Goal: Information Seeking & Learning: Check status

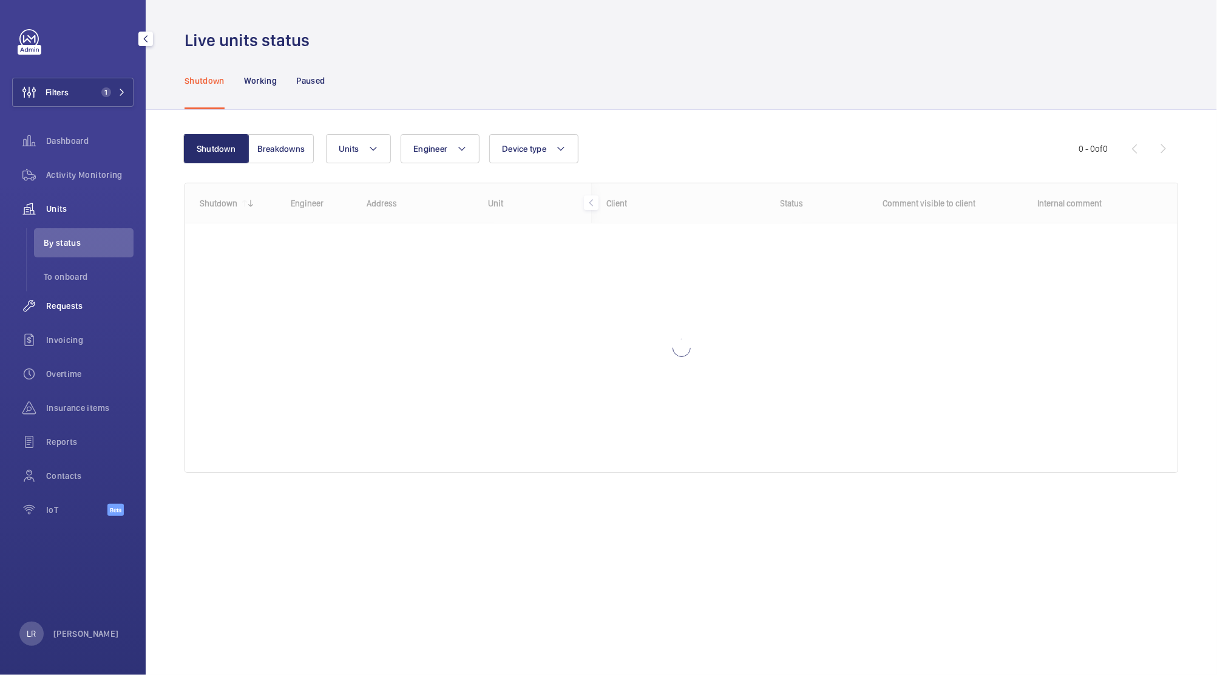
click at [102, 310] on span "Requests" at bounding box center [89, 306] width 87 height 12
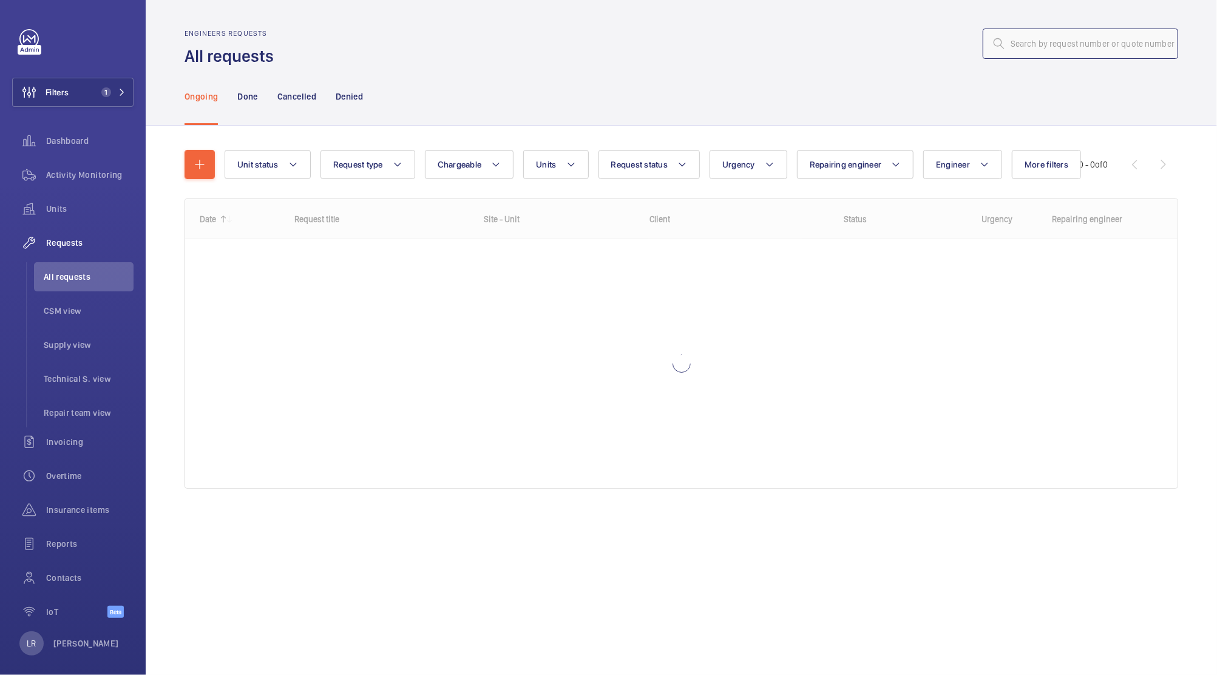
click at [1090, 41] on input "text" at bounding box center [1080, 44] width 195 height 30
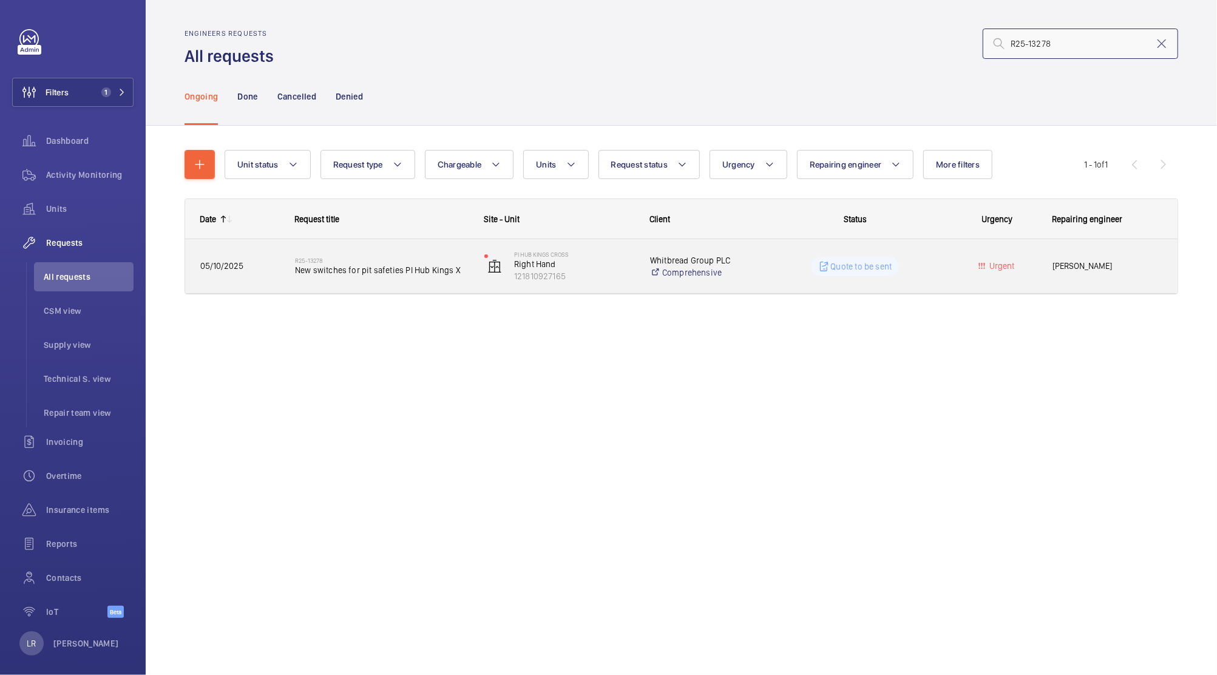
type input "R25-13278"
click at [388, 282] on div "R25-13278 New switches for pit safeties PI Hub Kings X" at bounding box center [382, 266] width 174 height 35
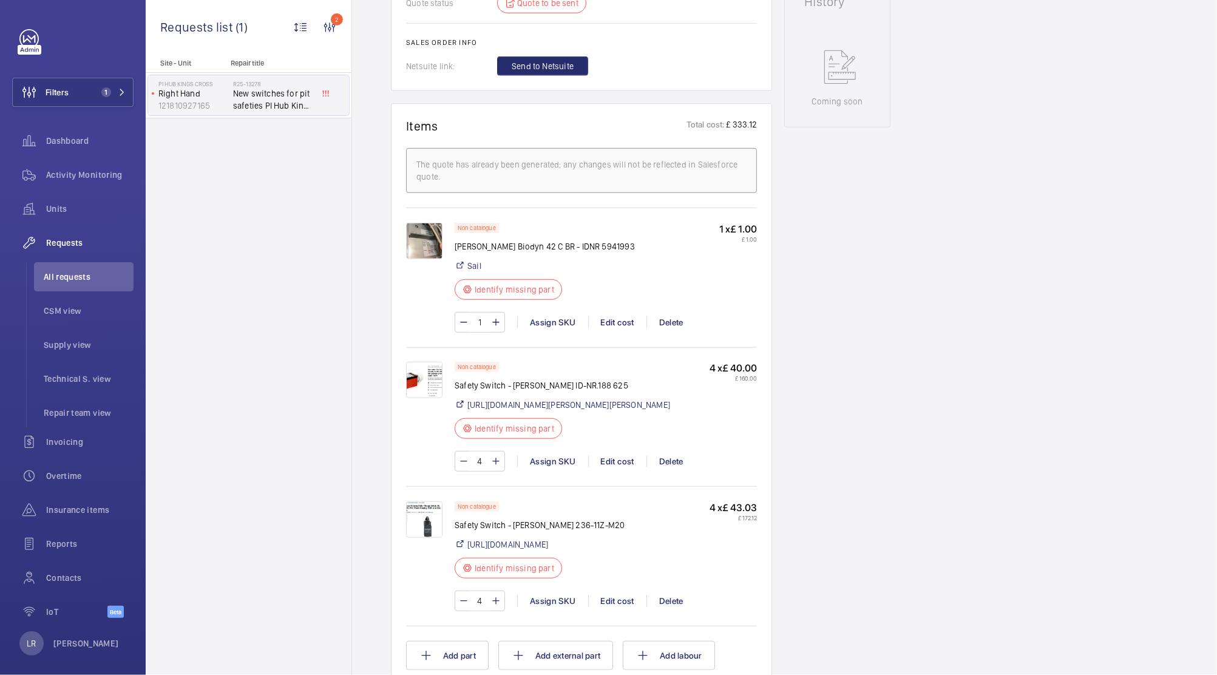
scroll to position [656, 0]
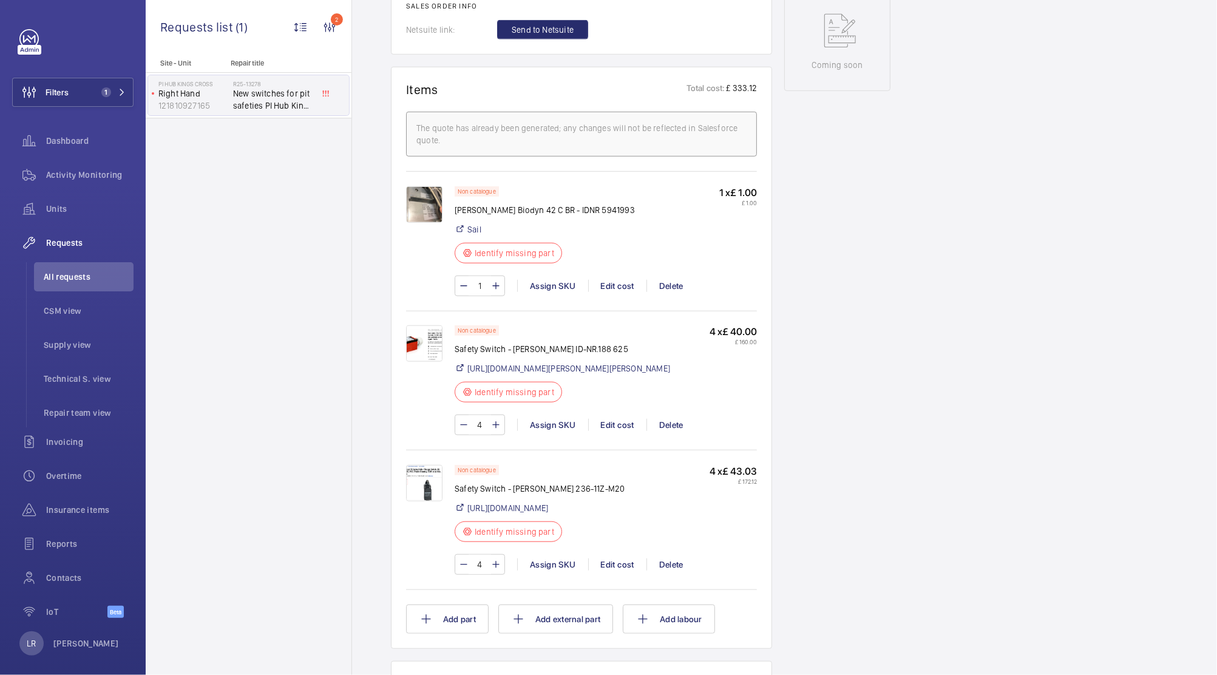
click at [419, 501] on img at bounding box center [424, 483] width 36 height 36
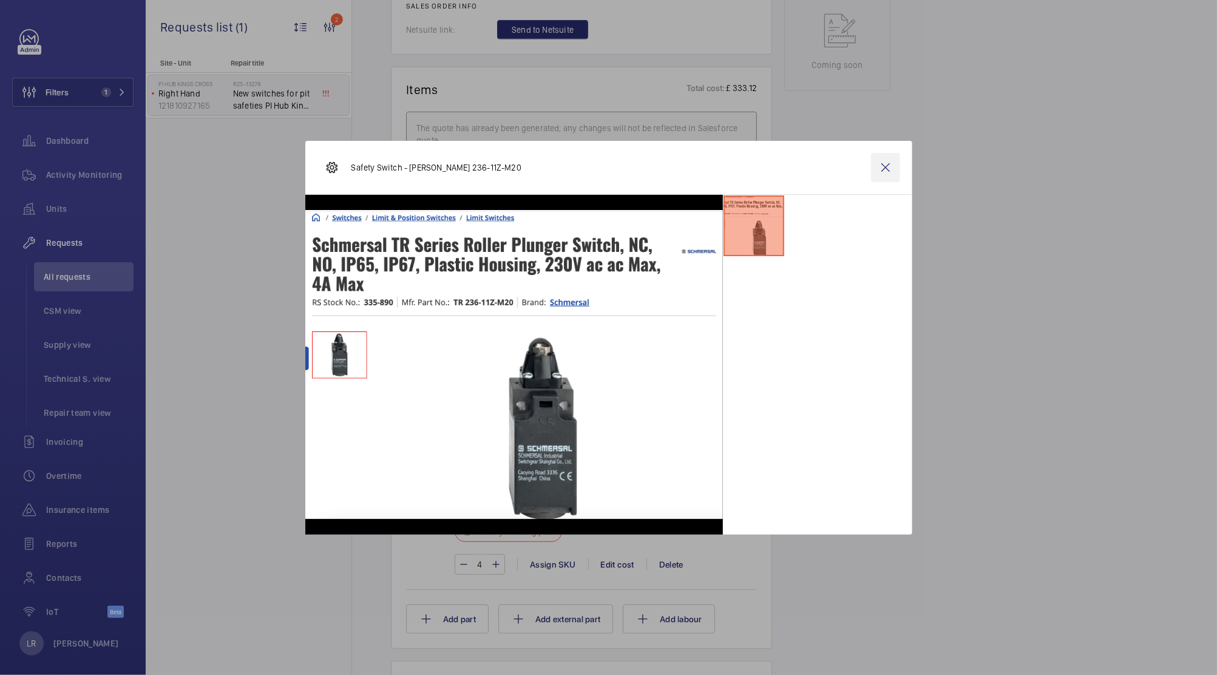
click at [883, 177] on wm-front-icon-button at bounding box center [885, 167] width 29 height 29
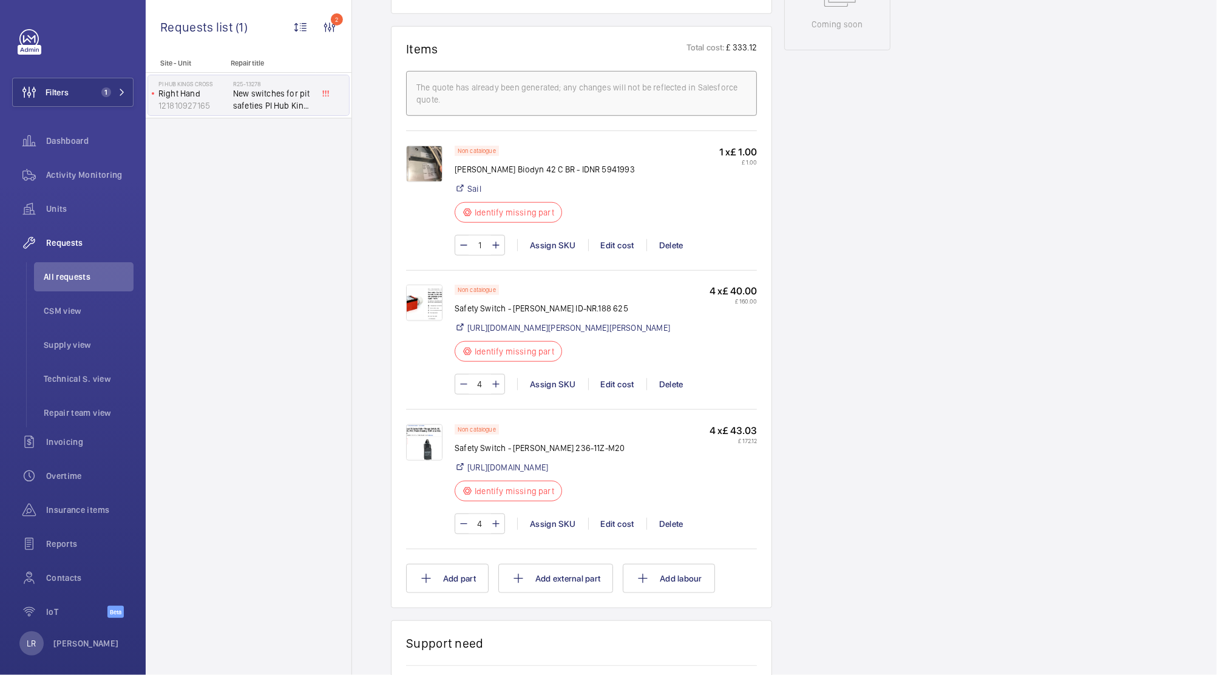
scroll to position [697, 0]
click at [425, 314] on img at bounding box center [424, 302] width 36 height 36
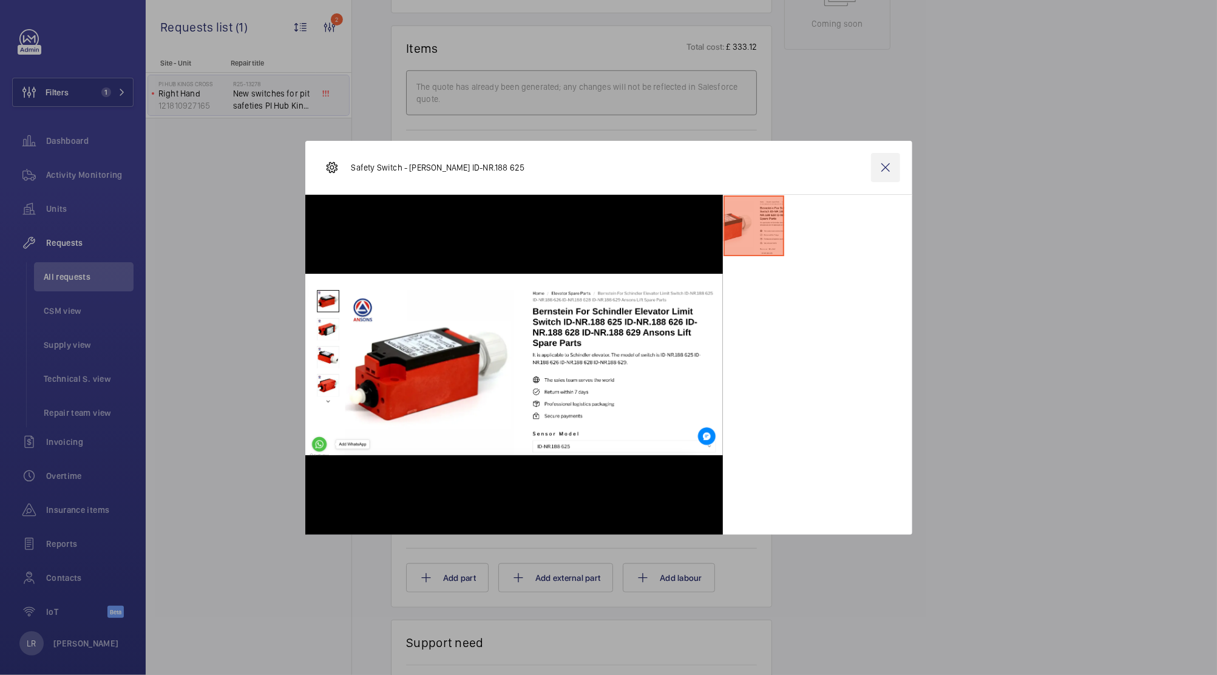
click at [893, 164] on wm-front-icon-button at bounding box center [885, 167] width 29 height 29
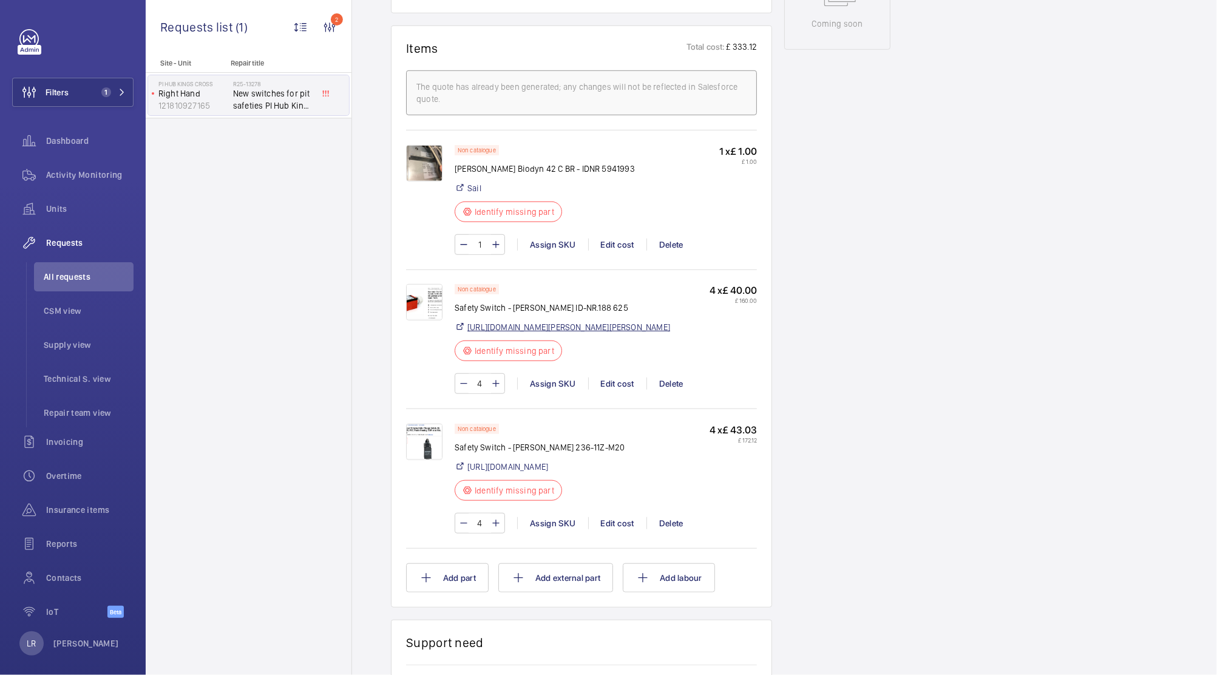
click at [640, 333] on link "https://www.ansonselevatorparts.com/products/bernstein-for-schindler-elevator-l…" at bounding box center [568, 327] width 203 height 12
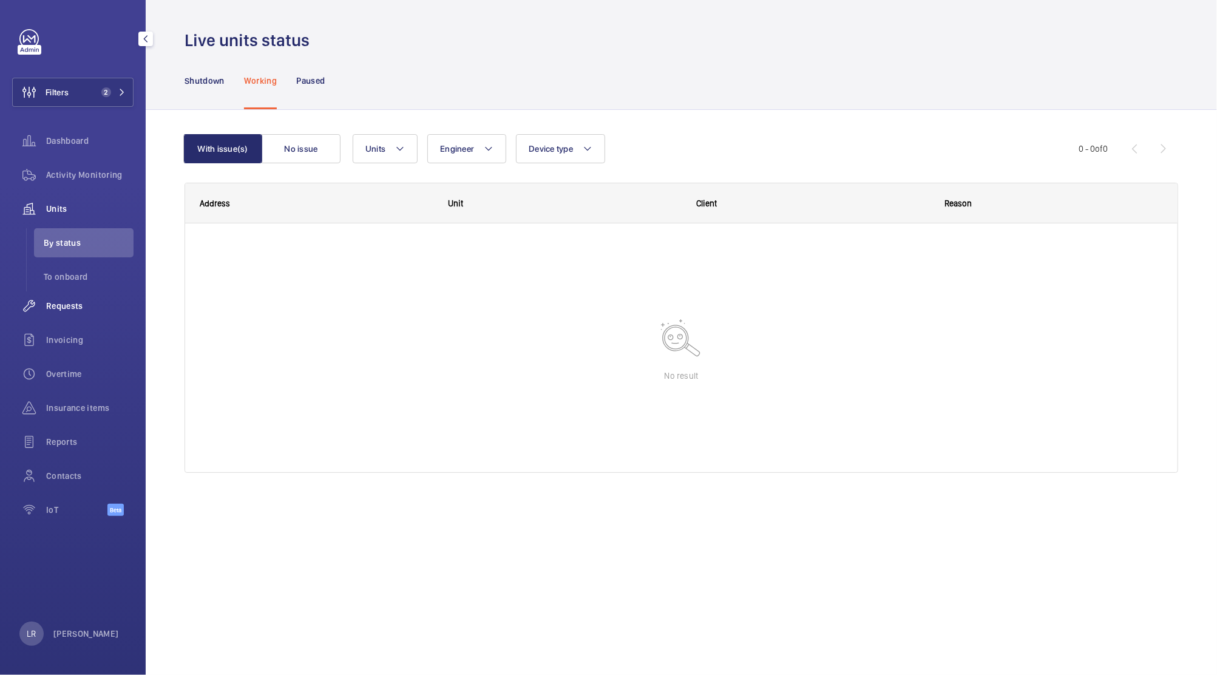
click at [102, 318] on div "Requests" at bounding box center [72, 305] width 121 height 29
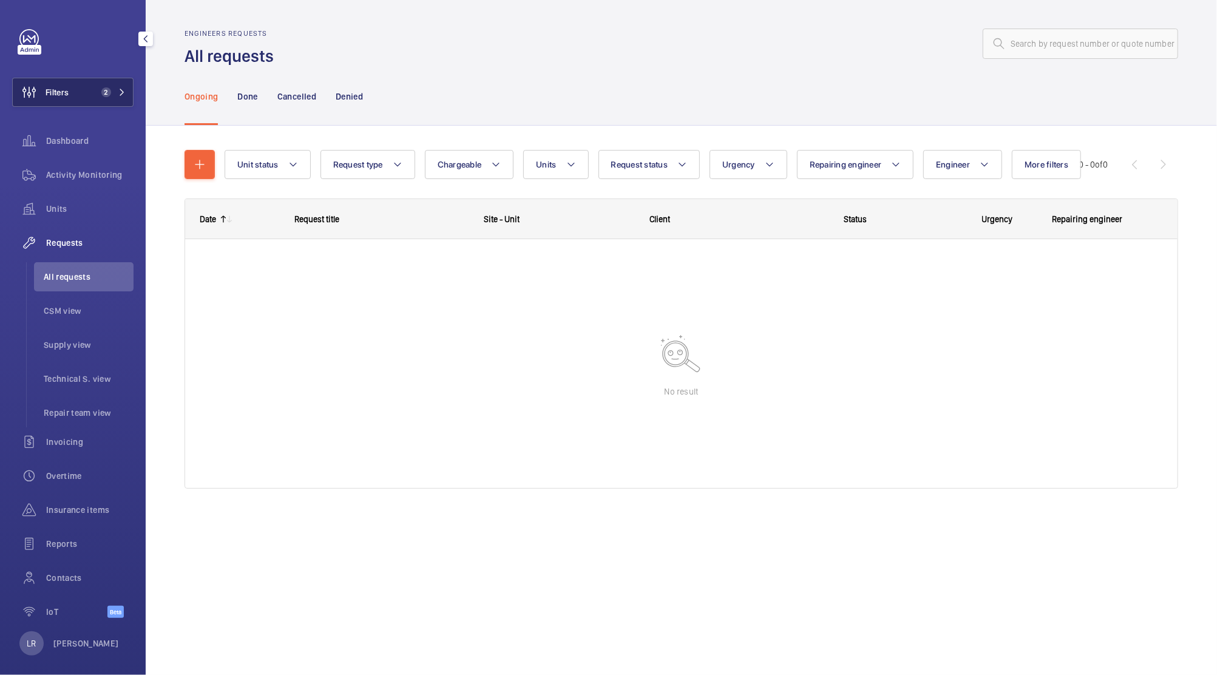
click at [114, 82] on button "Filters 2" at bounding box center [72, 92] width 121 height 29
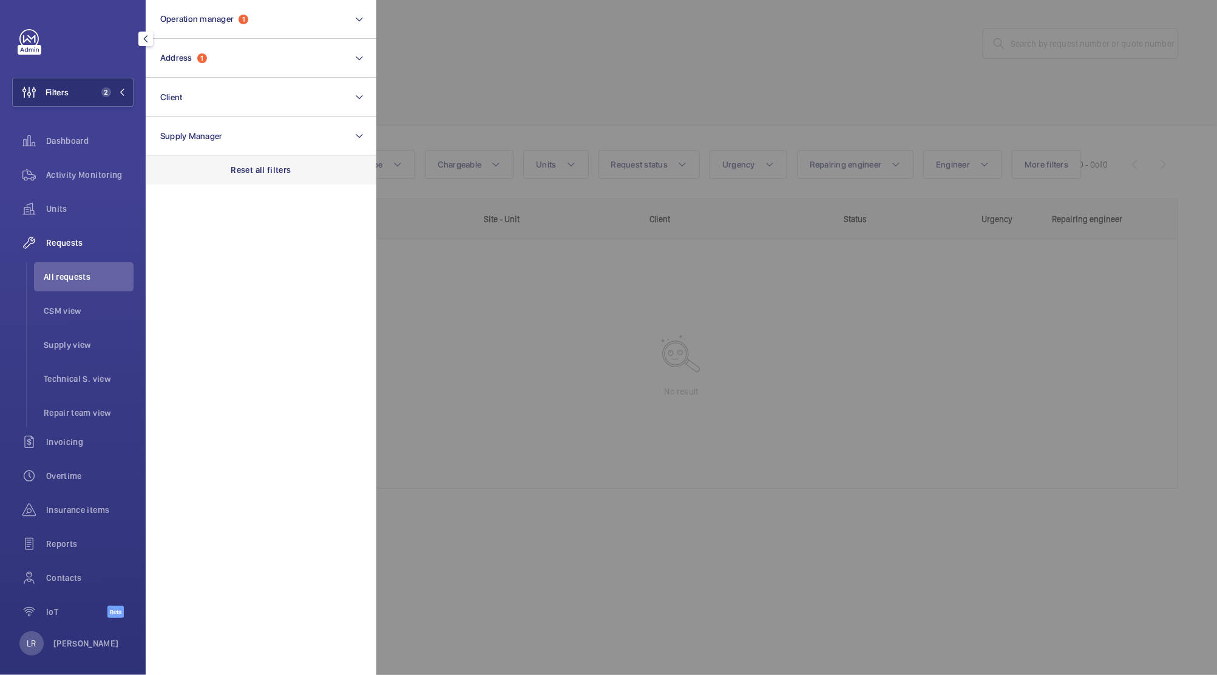
click at [272, 171] on p "Reset all filters" at bounding box center [261, 170] width 60 height 12
drag, startPoint x: 1171, startPoint y: 85, endPoint x: 1128, endPoint y: 41, distance: 61.8
click at [1128, 41] on div at bounding box center [984, 337] width 1217 height 675
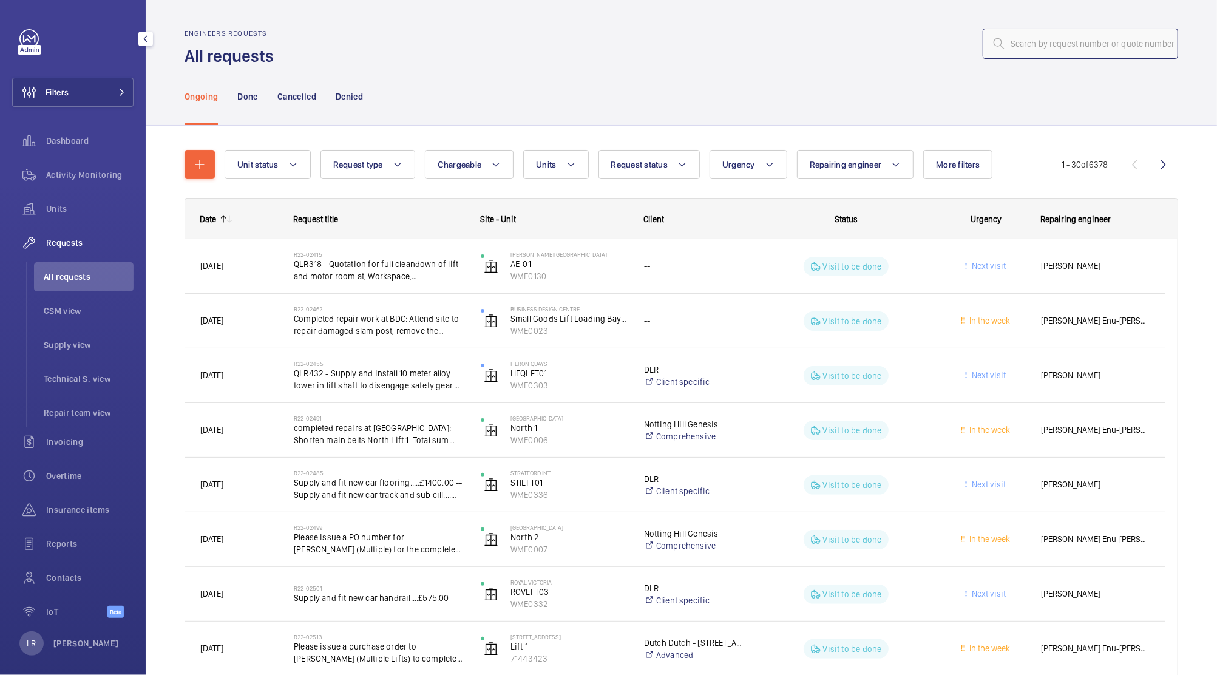
click at [1128, 41] on input "text" at bounding box center [1080, 44] width 195 height 30
paste input "R25-12839"
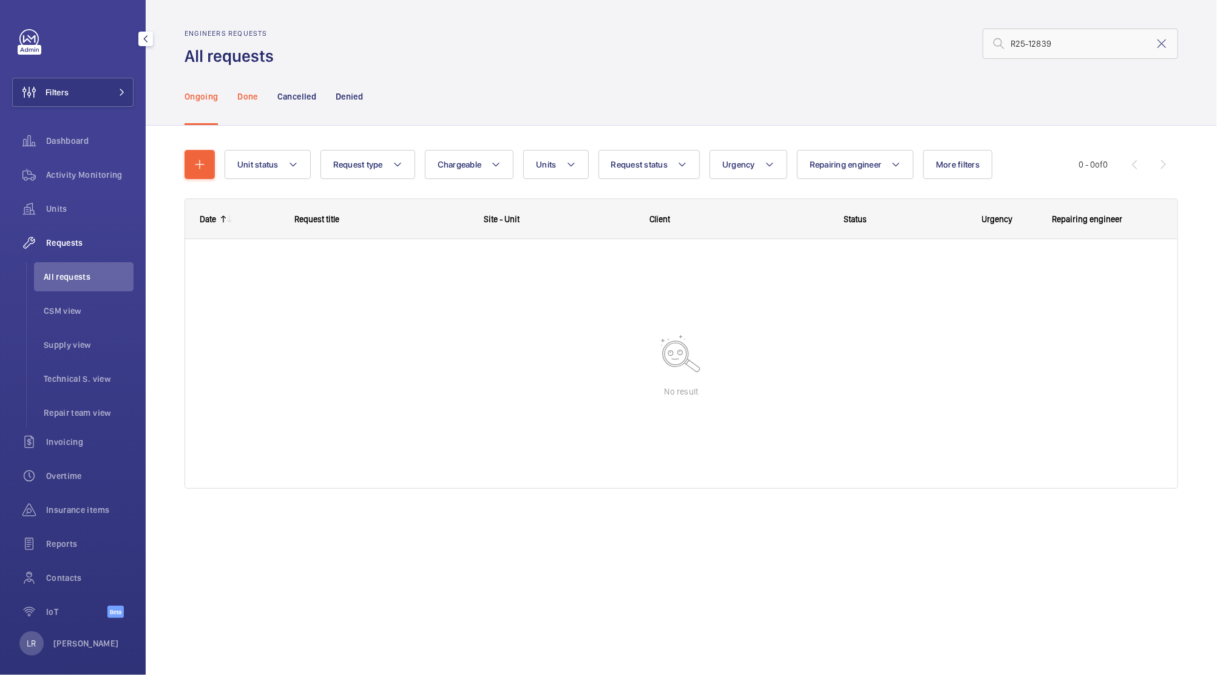
click at [254, 110] on div "Done" at bounding box center [247, 96] width 20 height 58
click at [194, 97] on p "Ongoing" at bounding box center [201, 96] width 33 height 12
click at [1015, 44] on input "R25-12839" at bounding box center [1080, 44] width 195 height 30
click at [1013, 42] on input "R25-12839" at bounding box center [1080, 44] width 195 height 30
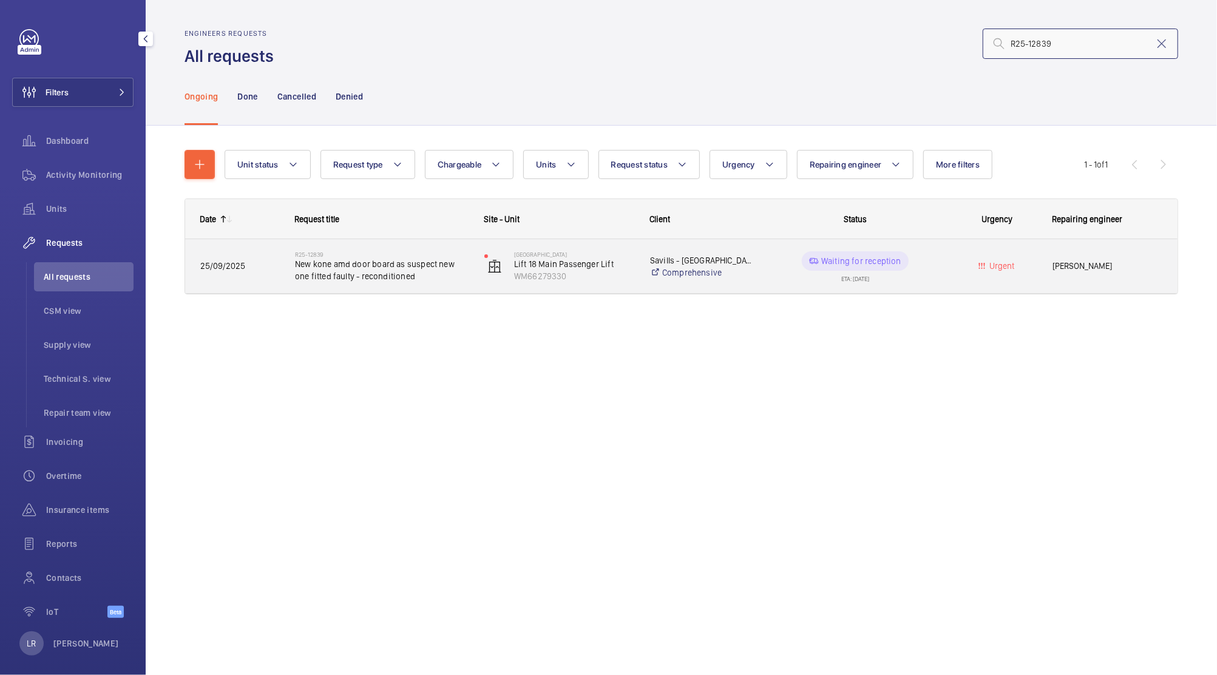
type input "R25-12839"
click at [422, 282] on div "R25-12839 New kone amd door board as suspect new one fitted faulty - reconditio…" at bounding box center [382, 266] width 174 height 35
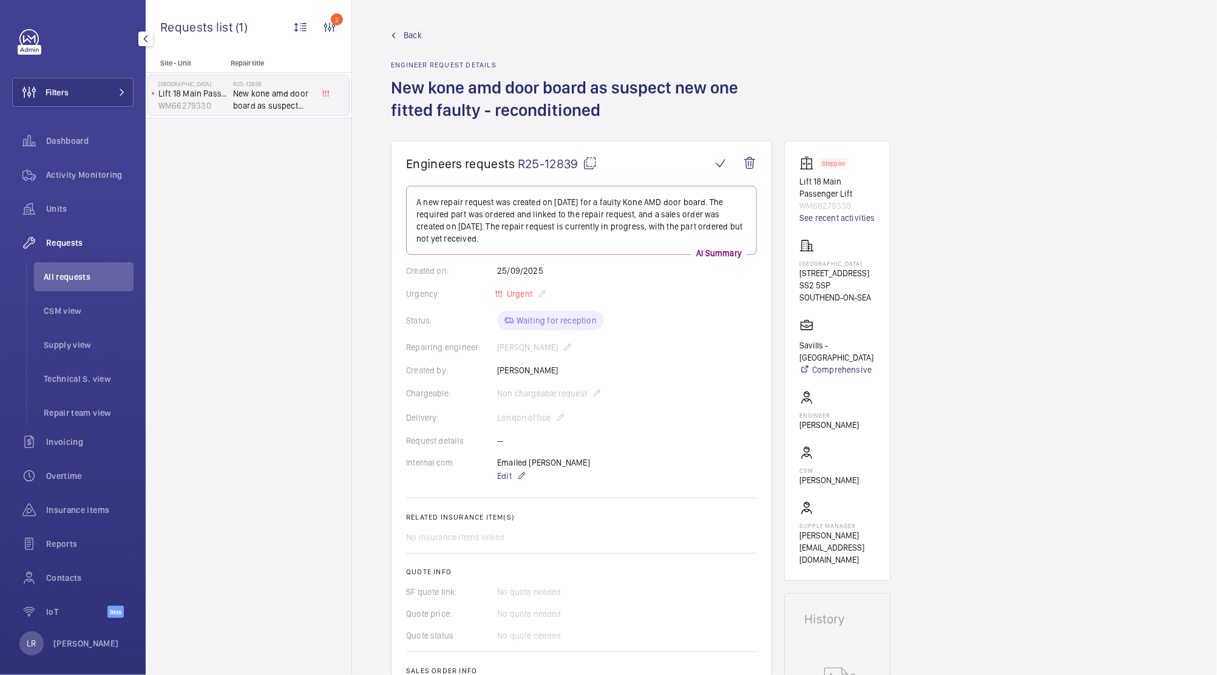
click at [412, 39] on span "Back" at bounding box center [413, 35] width 18 height 12
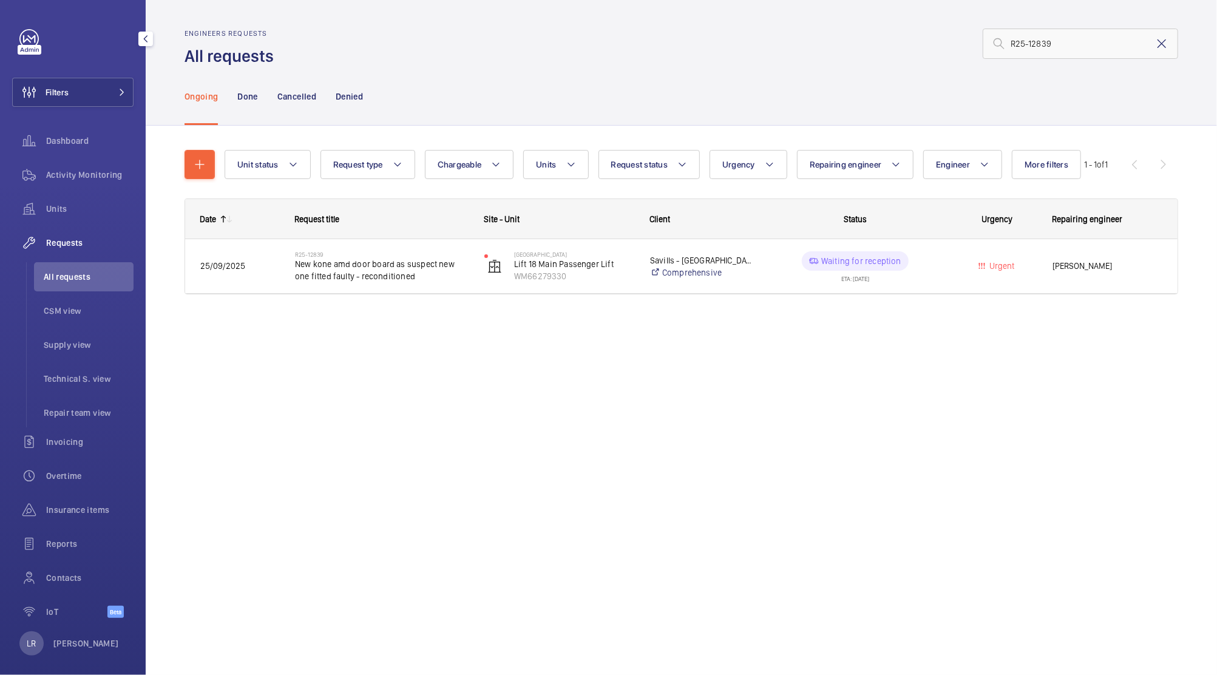
click at [1162, 46] on mat-icon at bounding box center [1161, 43] width 15 height 15
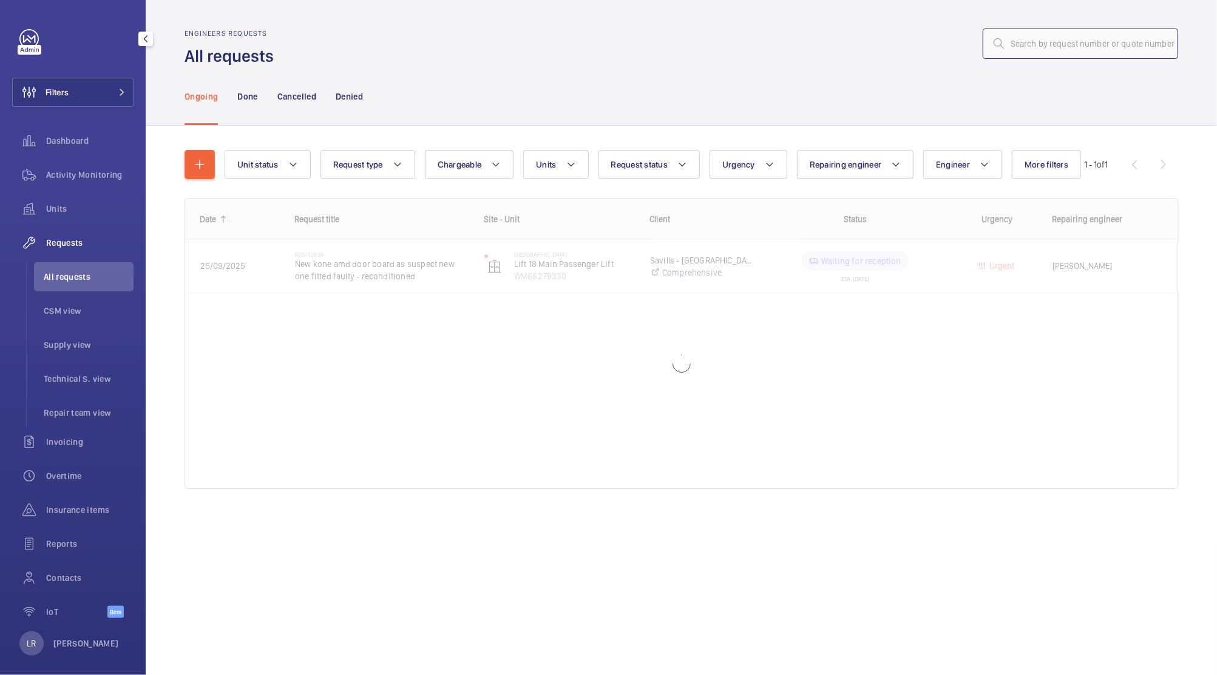
click at [1113, 52] on input "text" at bounding box center [1080, 44] width 195 height 30
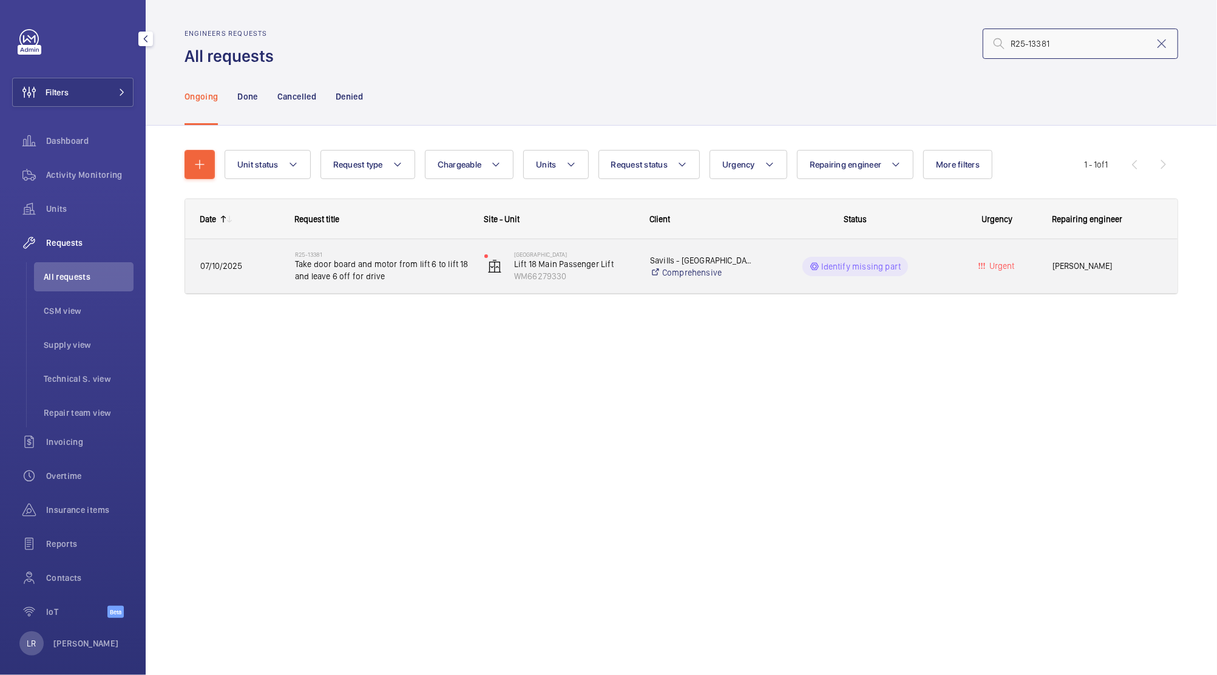
type input "R25-13381"
click at [449, 271] on span "Take door board and motor from lift 6 to lift 18 and leave 6 off for drive" at bounding box center [382, 270] width 174 height 24
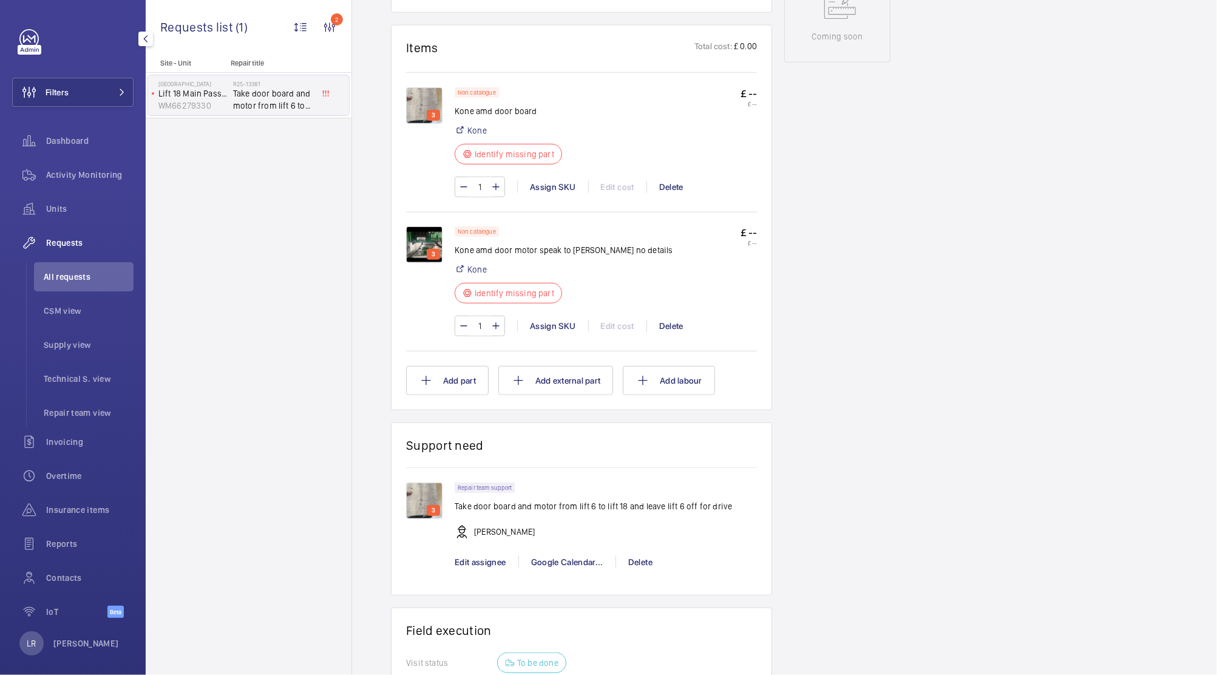
scroll to position [684, 0]
click at [71, 213] on span "Units" at bounding box center [89, 209] width 87 height 12
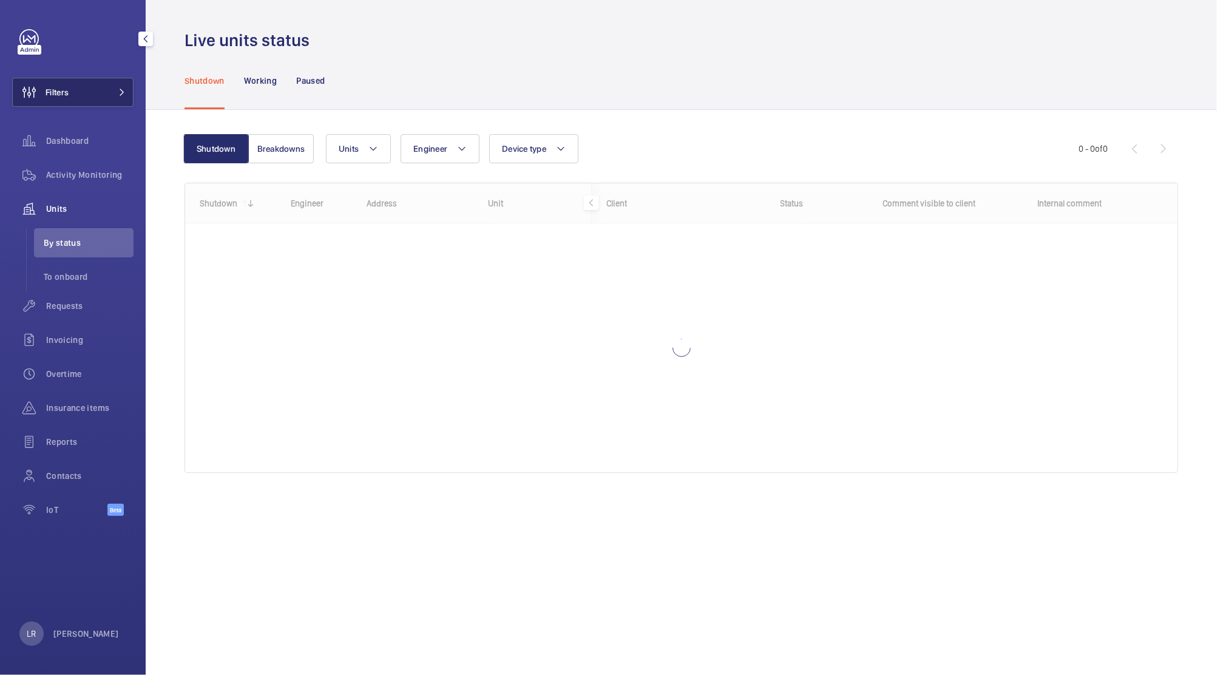
click at [97, 104] on button "Filters" at bounding box center [72, 92] width 121 height 29
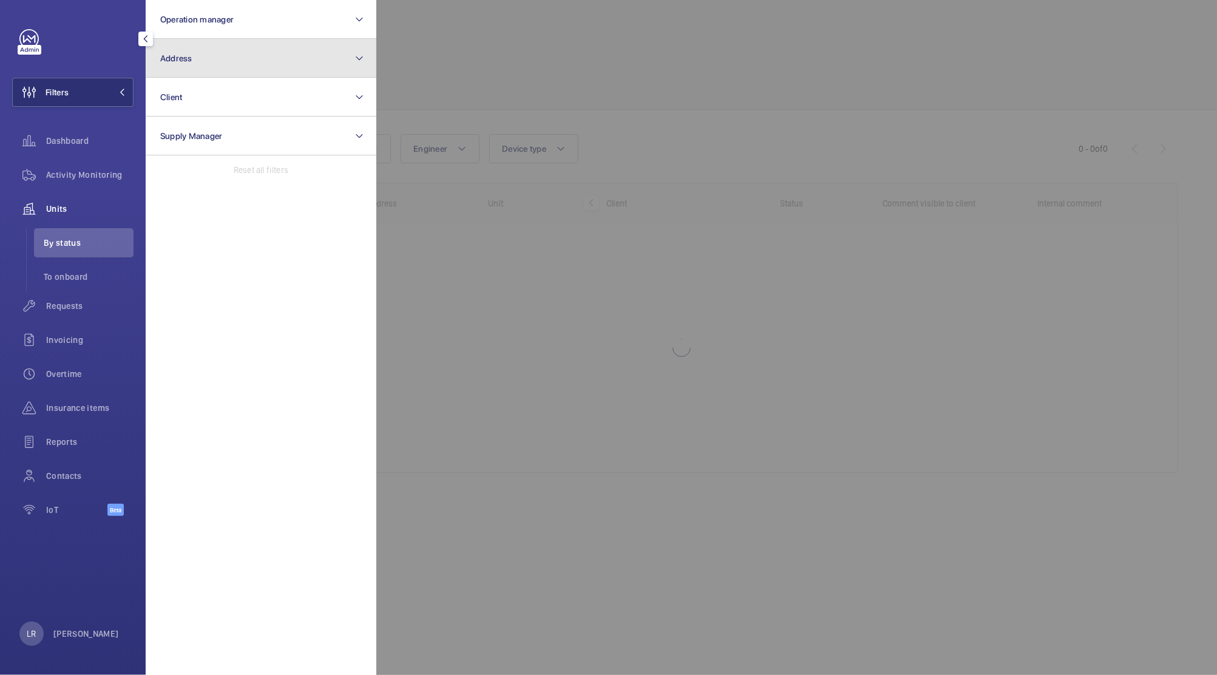
click at [189, 53] on span "Address" at bounding box center [176, 58] width 32 height 10
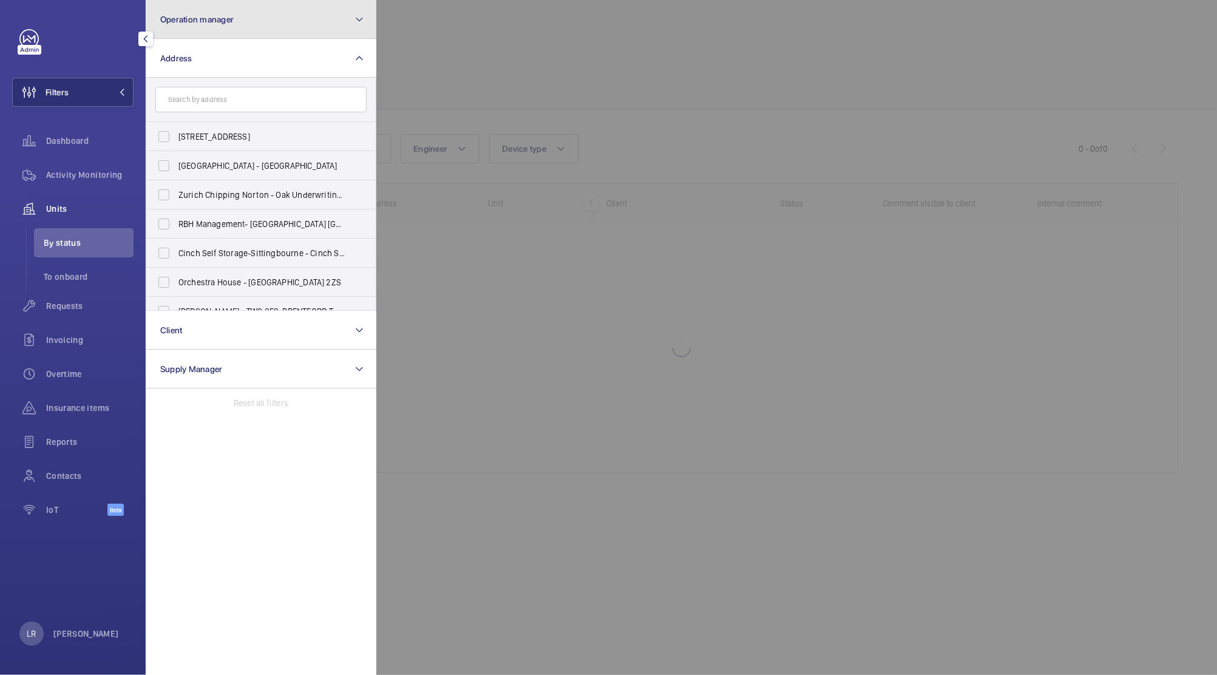
click at [272, 16] on button "Operation manager" at bounding box center [261, 19] width 231 height 39
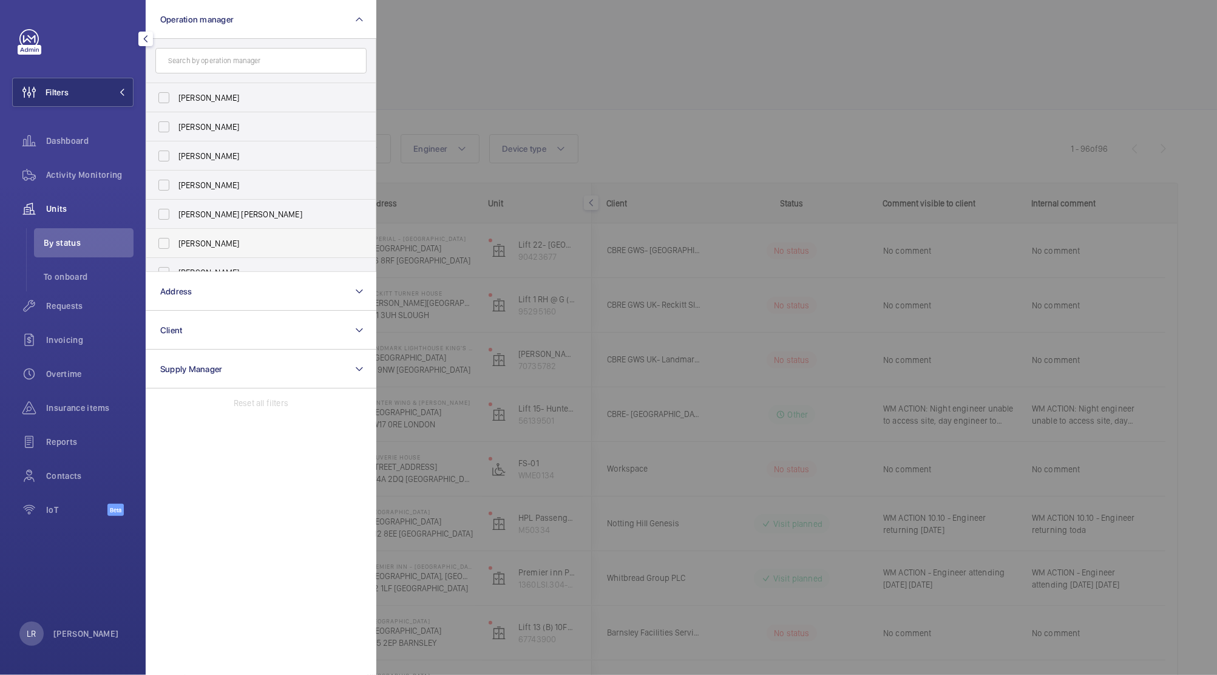
scroll to position [44, 0]
click at [231, 232] on span "[PERSON_NAME]" at bounding box center [261, 228] width 167 height 12
click at [176, 232] on input "[PERSON_NAME]" at bounding box center [164, 228] width 24 height 24
checkbox input "true"
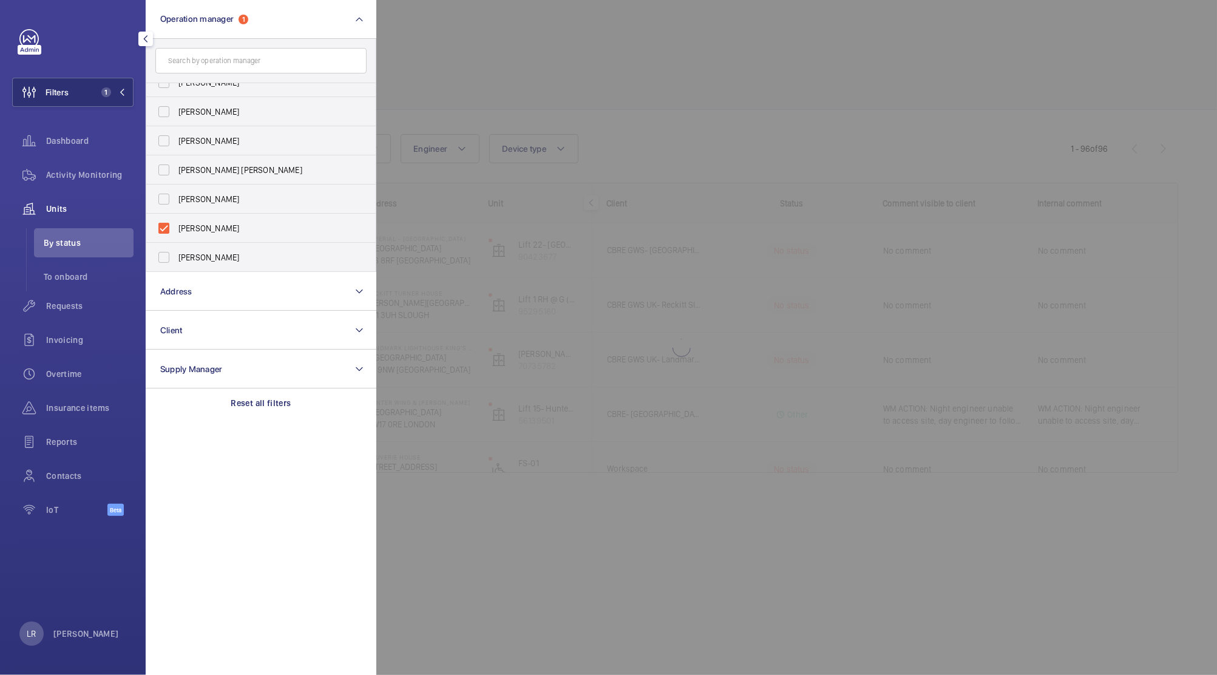
click at [554, 106] on div at bounding box center [984, 337] width 1217 height 675
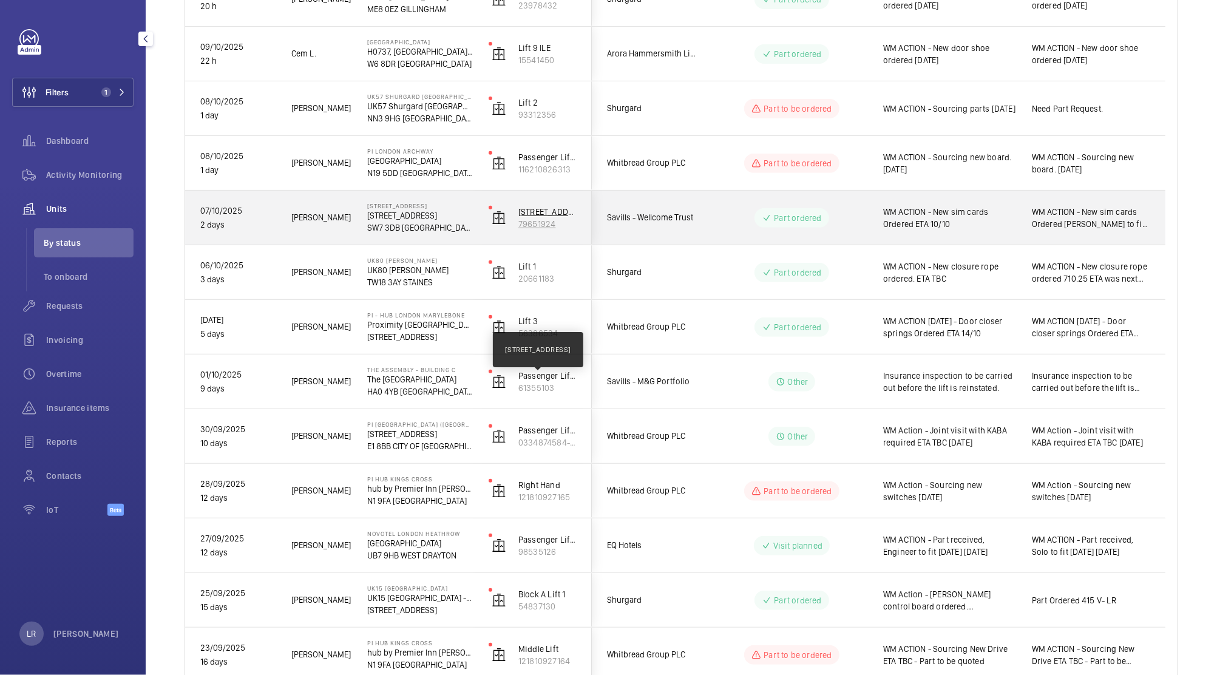
scroll to position [311, 0]
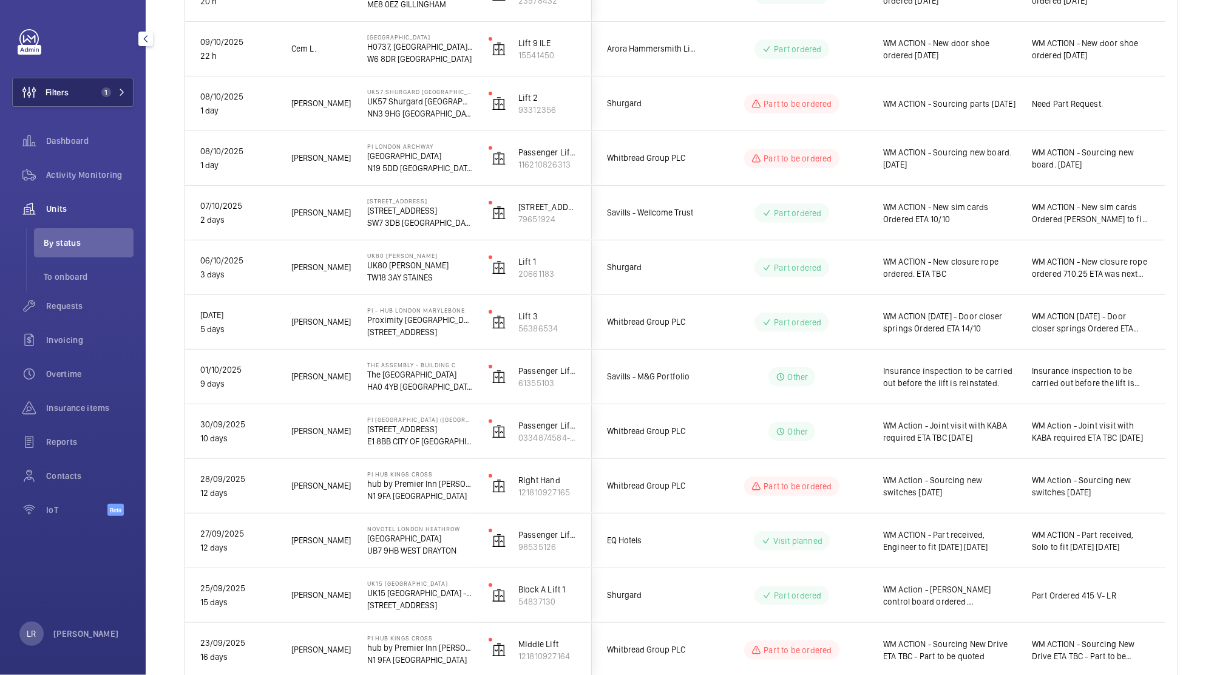
click at [95, 79] on button "Filters 1" at bounding box center [72, 92] width 121 height 29
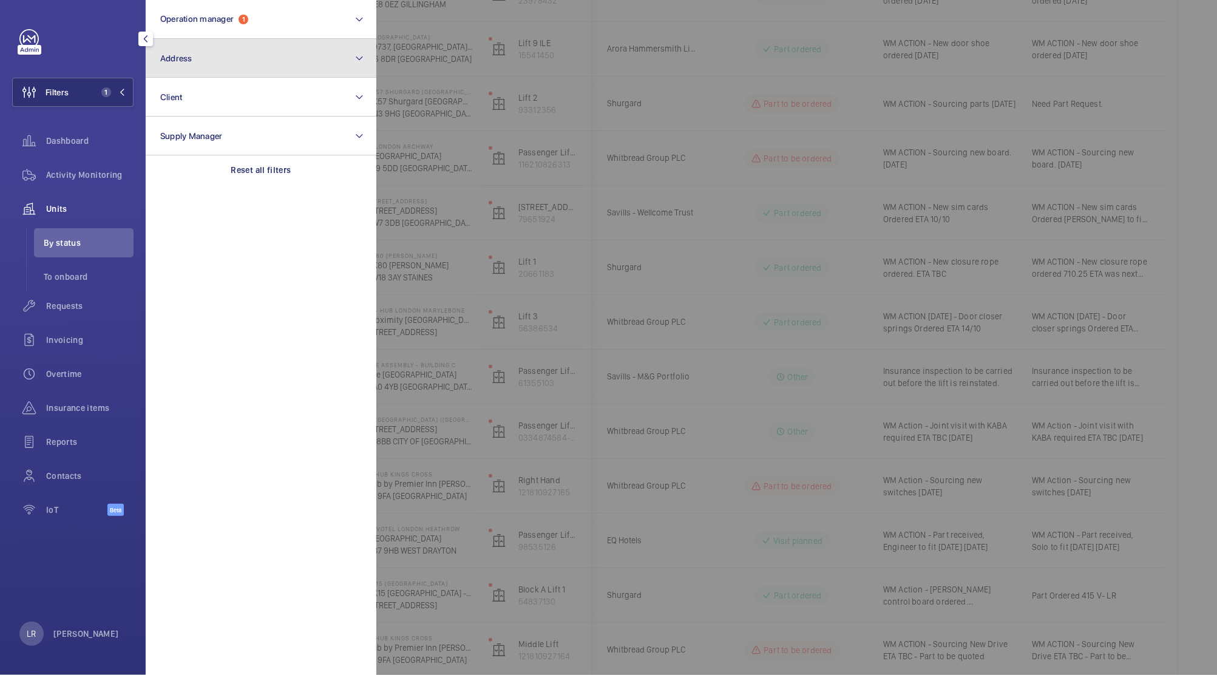
click at [248, 54] on button "Address" at bounding box center [261, 58] width 231 height 39
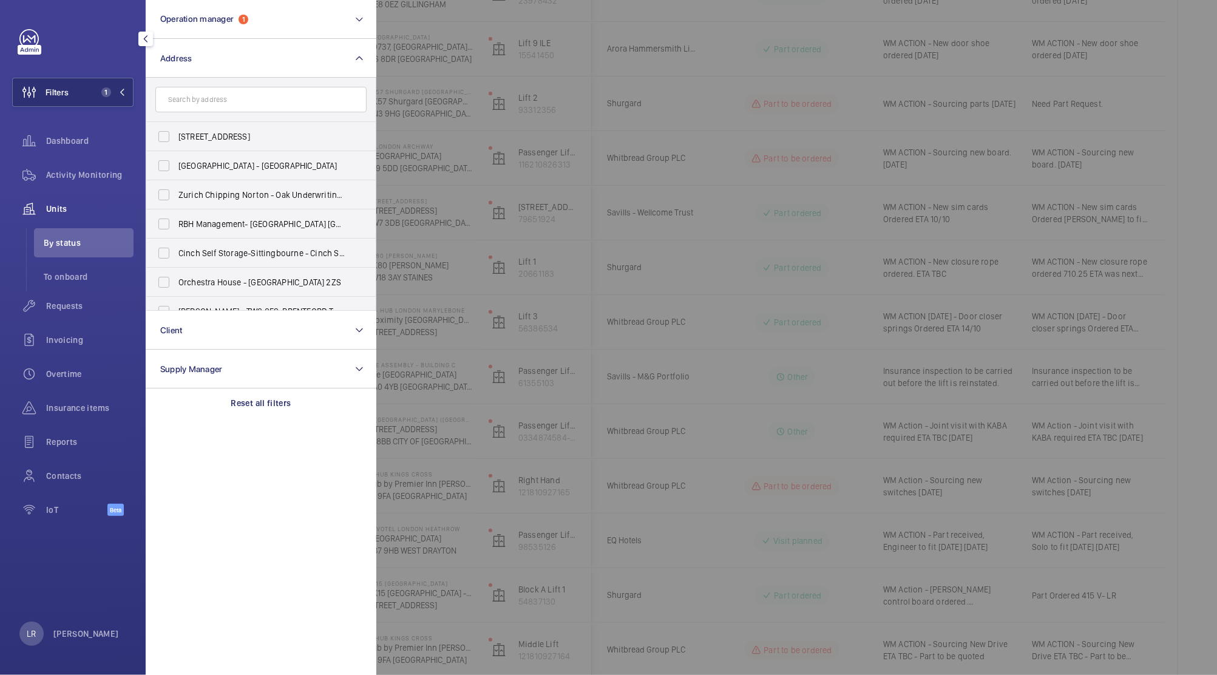
click at [273, 95] on input "text" at bounding box center [260, 99] width 211 height 25
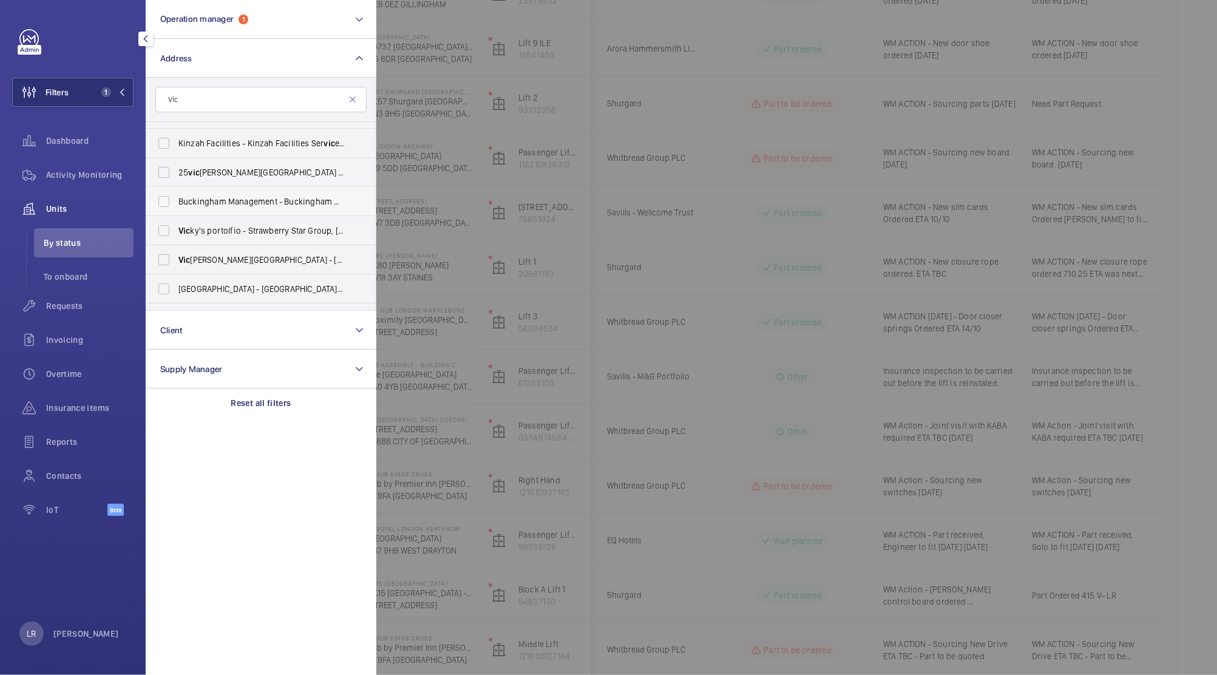
scroll to position [92, 0]
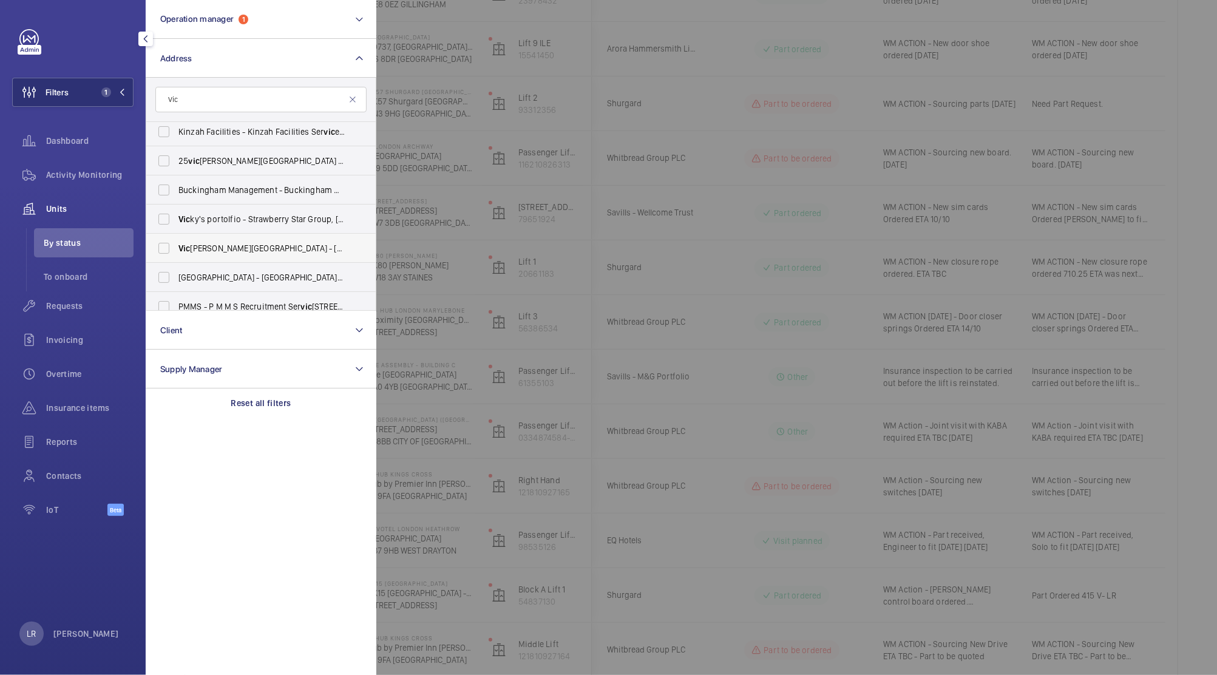
type input "Vic"
click at [339, 239] on label "Vic toria Shopping Centre - 362 Chartwell Square, Southend on Sea, SOUTHEND-ON-…" at bounding box center [251, 248] width 211 height 29
click at [176, 239] on input "Vic toria Shopping Centre - 362 Chartwell Square, Southend on Sea, SOUTHEND-ON-…" at bounding box center [164, 248] width 24 height 24
checkbox input "true"
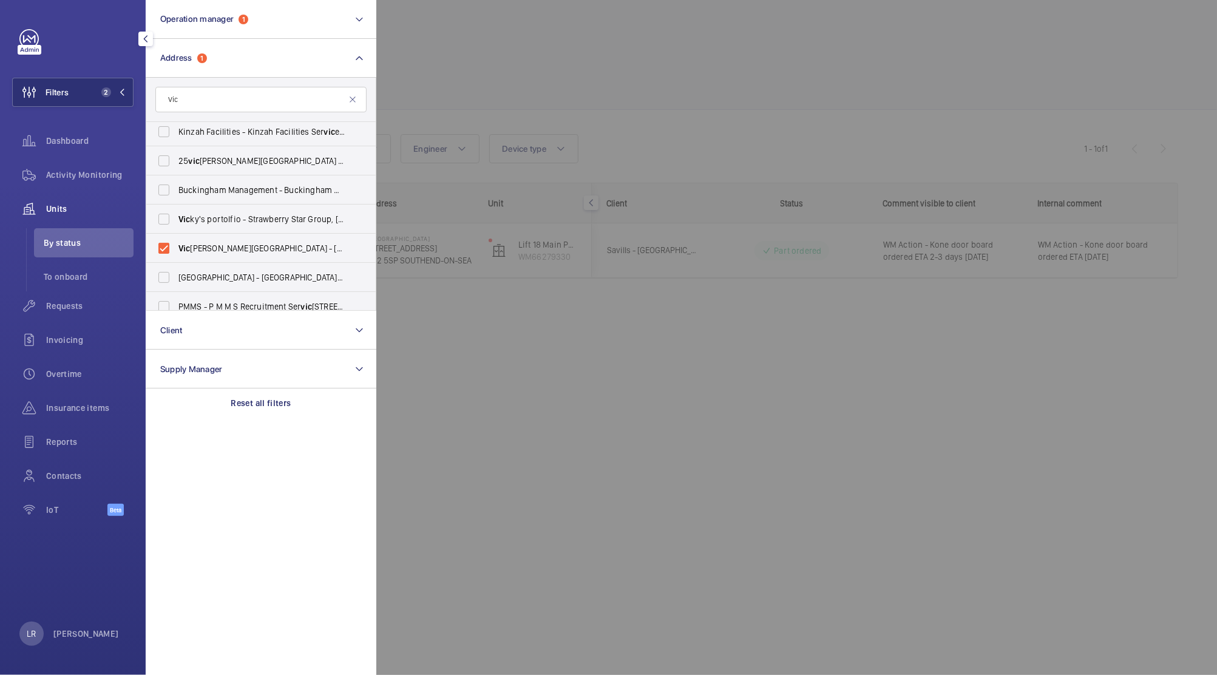
click at [629, 157] on div at bounding box center [984, 337] width 1217 height 675
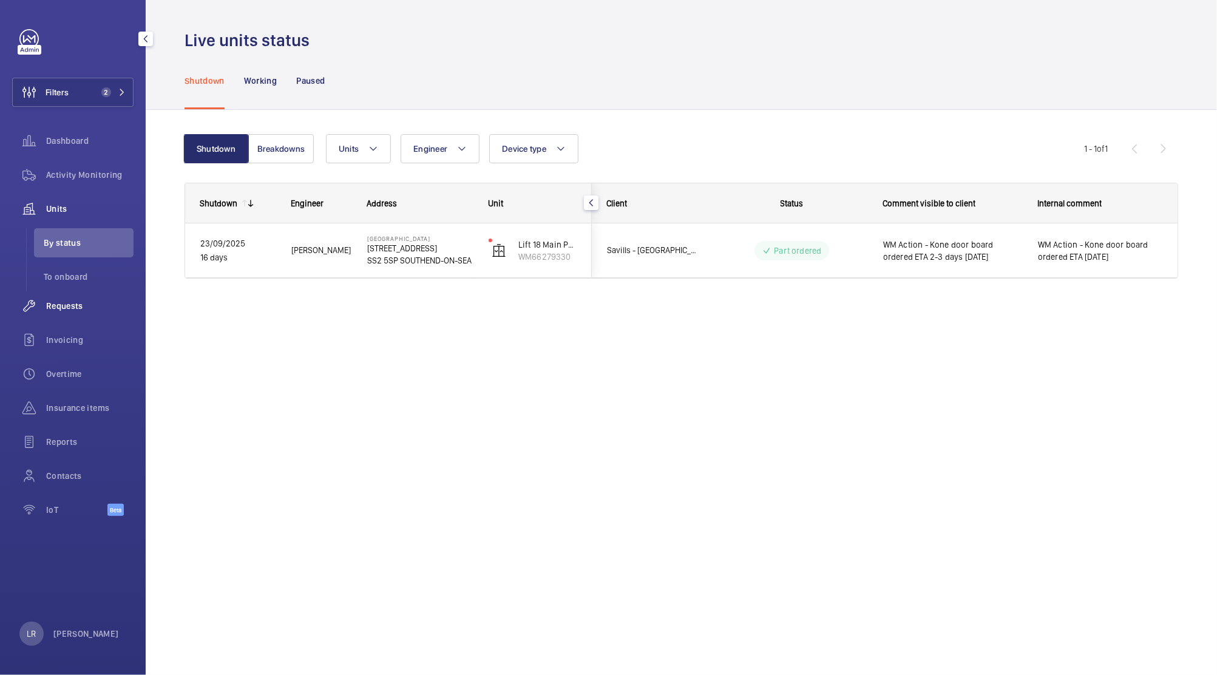
click at [95, 305] on span "Requests" at bounding box center [89, 306] width 87 height 12
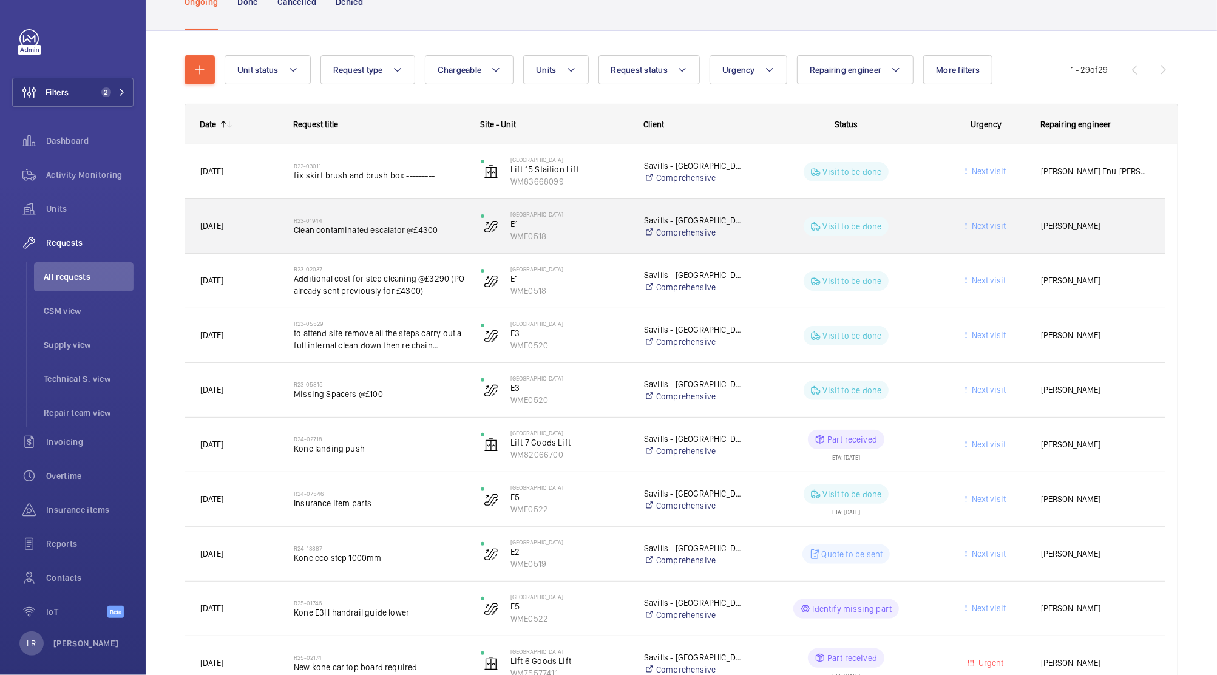
scroll to position [121, 0]
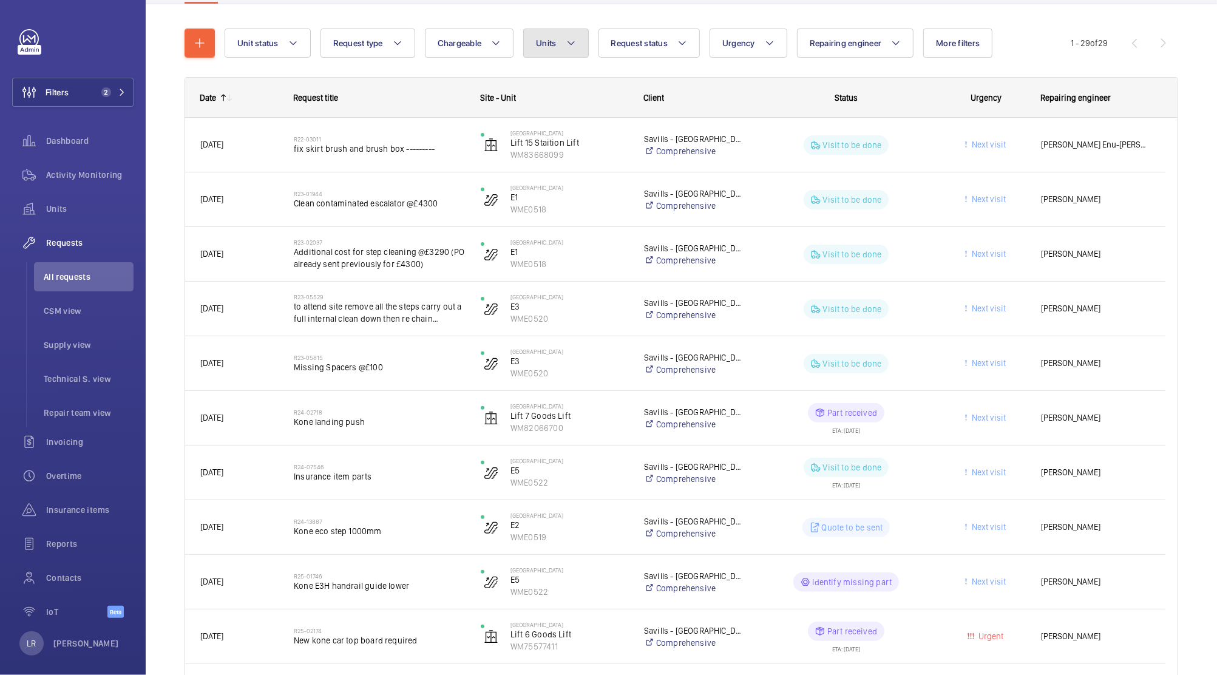
click at [549, 44] on span "Units" at bounding box center [546, 43] width 20 height 10
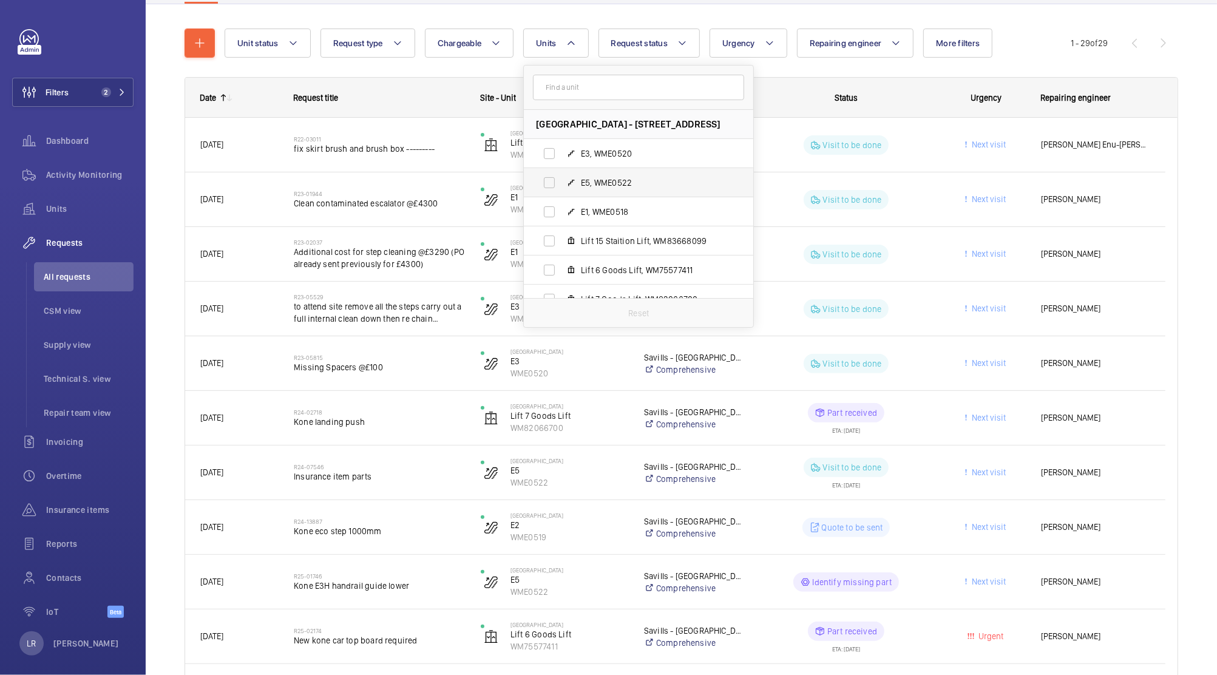
scroll to position [79, 0]
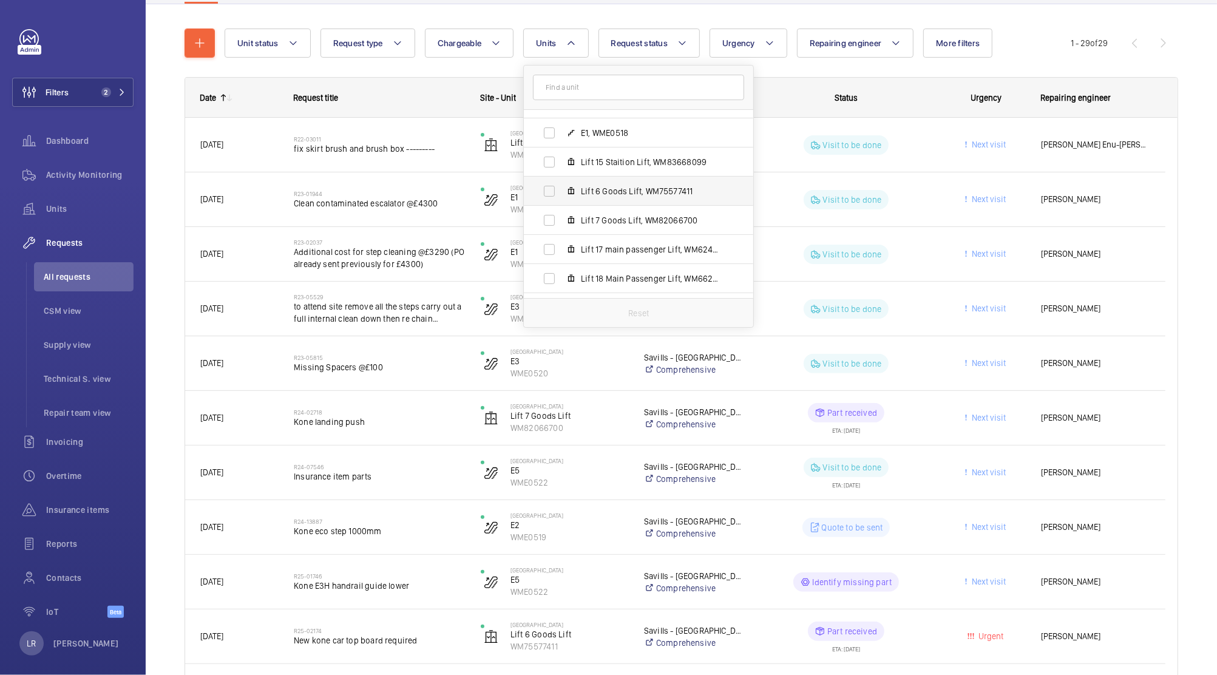
click at [623, 185] on span "Lift 6 Goods Lift, WM75577411" at bounding box center [651, 191] width 141 height 12
click at [561, 185] on input "Lift 6 Goods Lift, WM75577411" at bounding box center [549, 191] width 24 height 24
checkbox input "true"
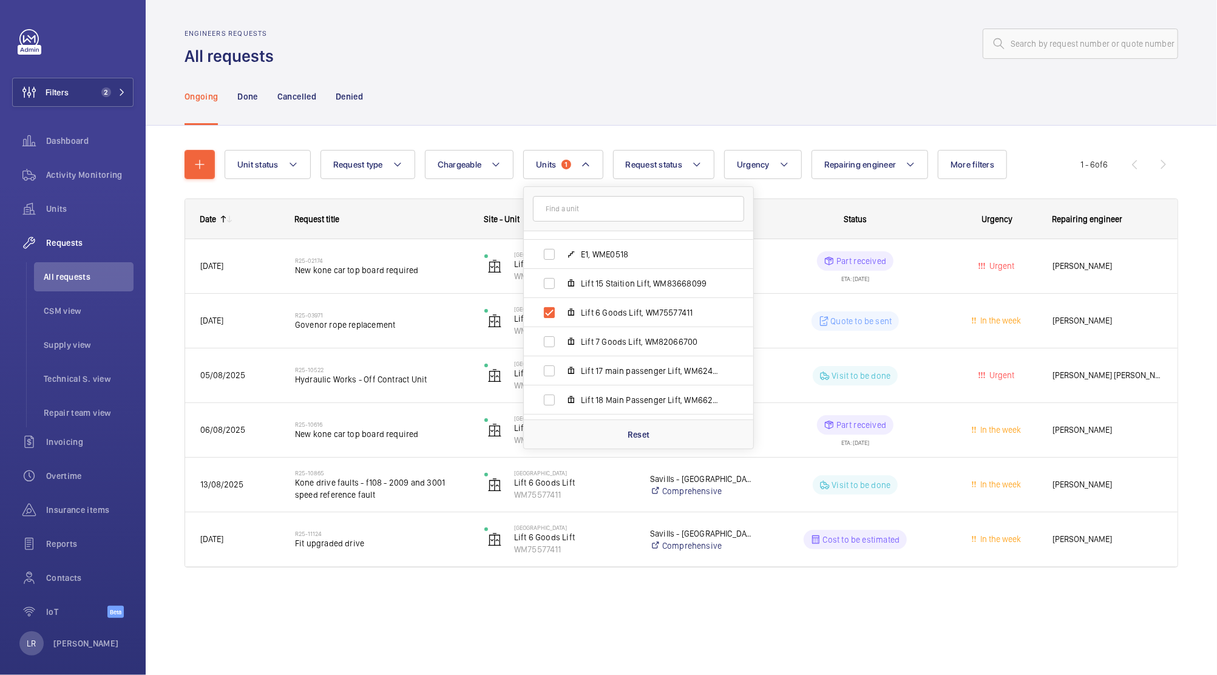
click at [1000, 91] on div "Ongoing Done Cancelled Denied" at bounding box center [682, 96] width 994 height 58
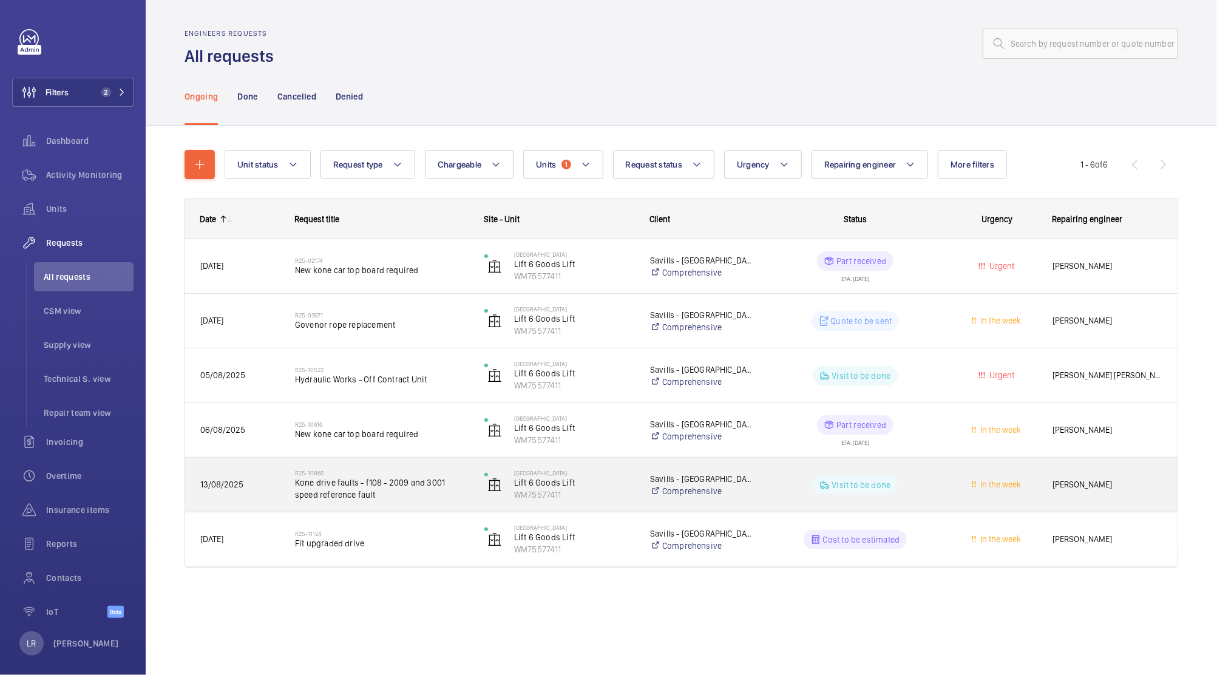
click at [437, 467] on div "R25-10865 Kone drive faults - f108 - 2009 and 3001 speed reference fault" at bounding box center [382, 484] width 174 height 35
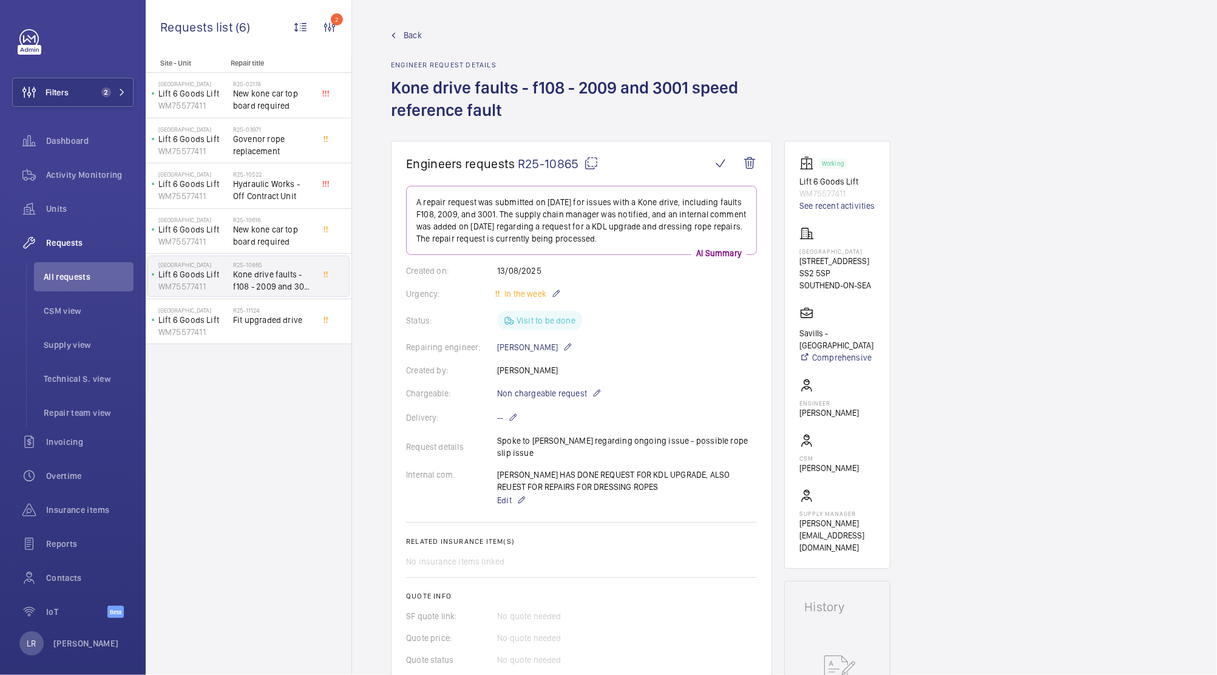
scroll to position [1, 0]
click at [409, 35] on span "Back" at bounding box center [413, 35] width 18 height 12
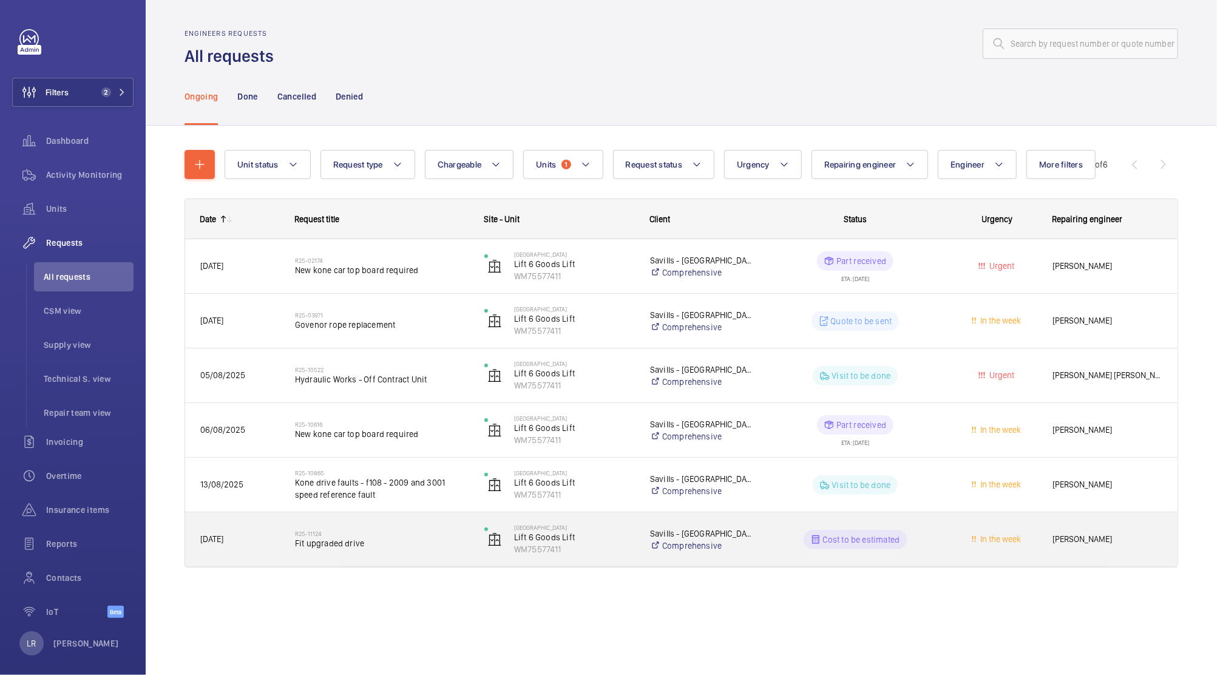
click at [441, 522] on div "R25-[STREET_ADDRESS]" at bounding box center [382, 539] width 174 height 35
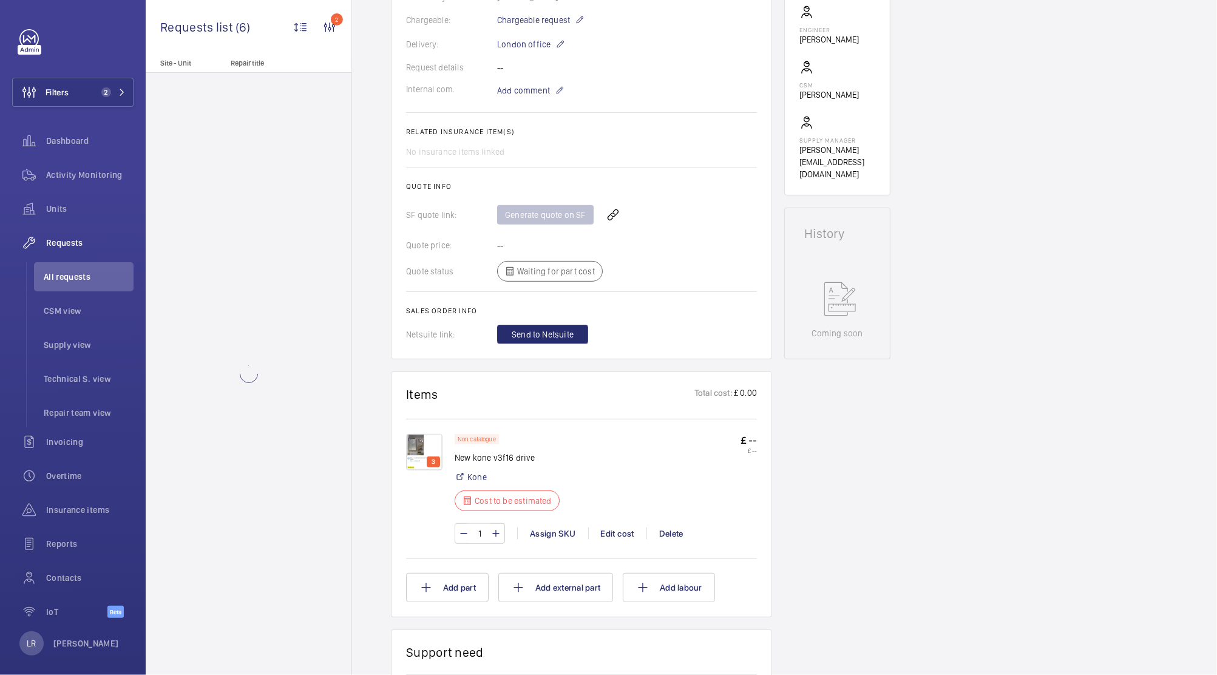
scroll to position [352, 0]
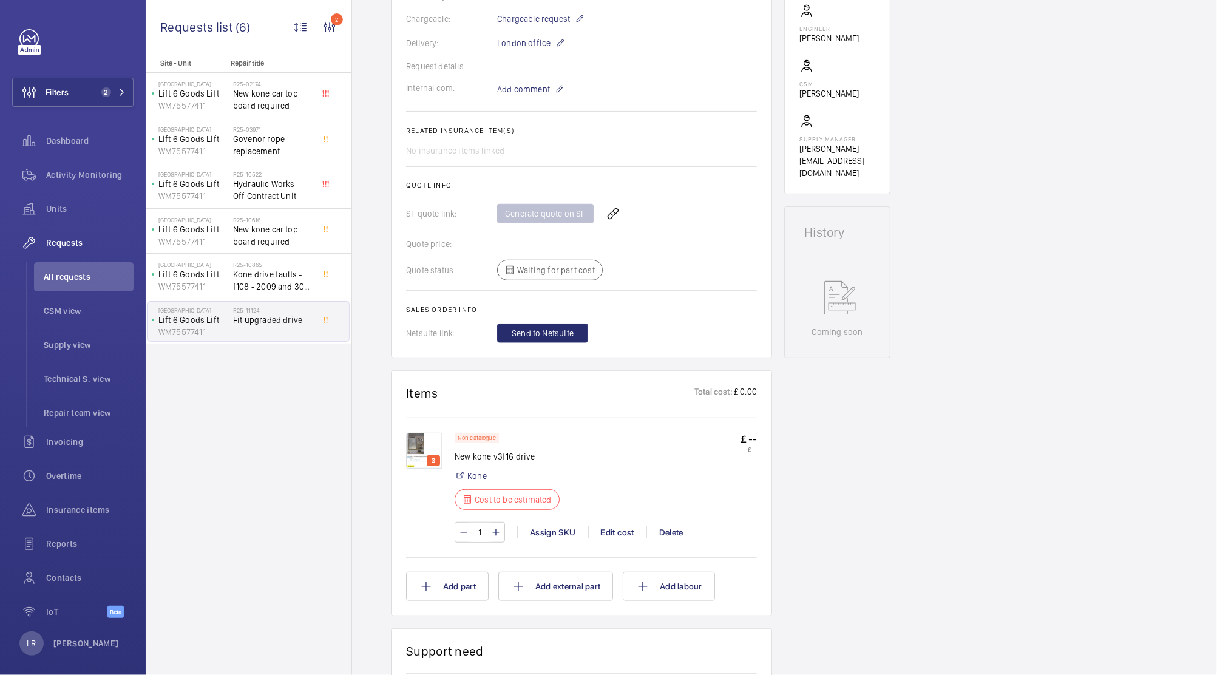
click at [436, 447] on img at bounding box center [424, 451] width 36 height 36
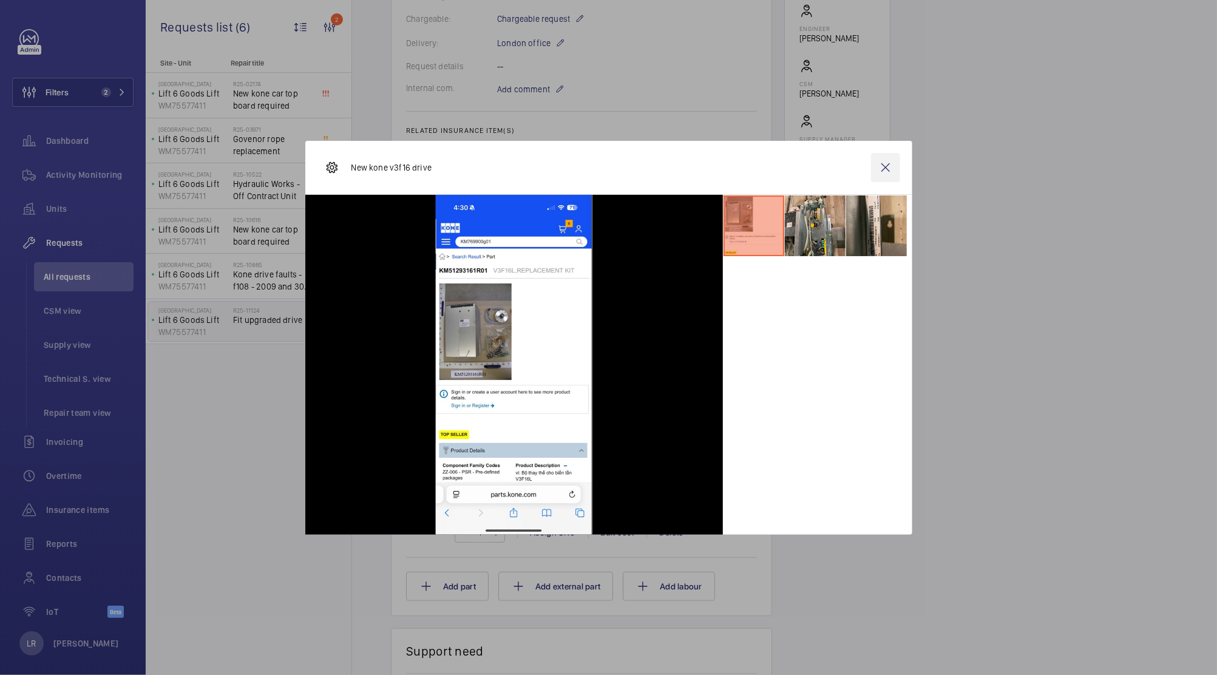
click at [879, 169] on wm-front-icon-button at bounding box center [885, 167] width 29 height 29
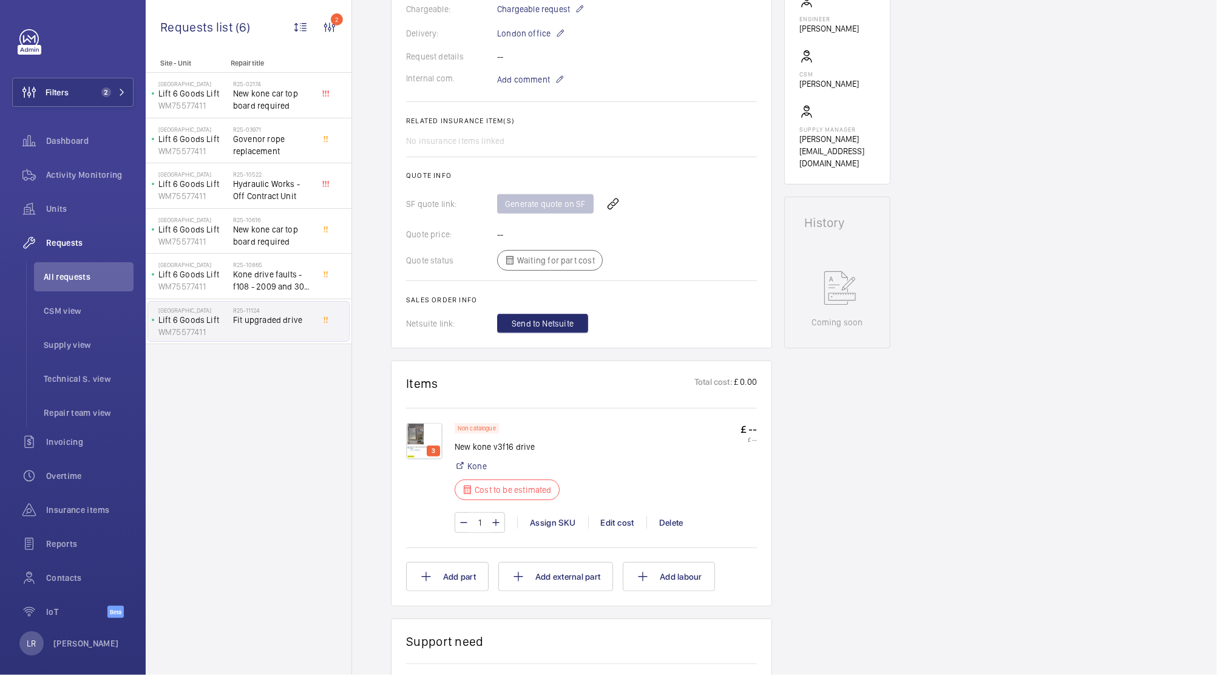
scroll to position [374, 0]
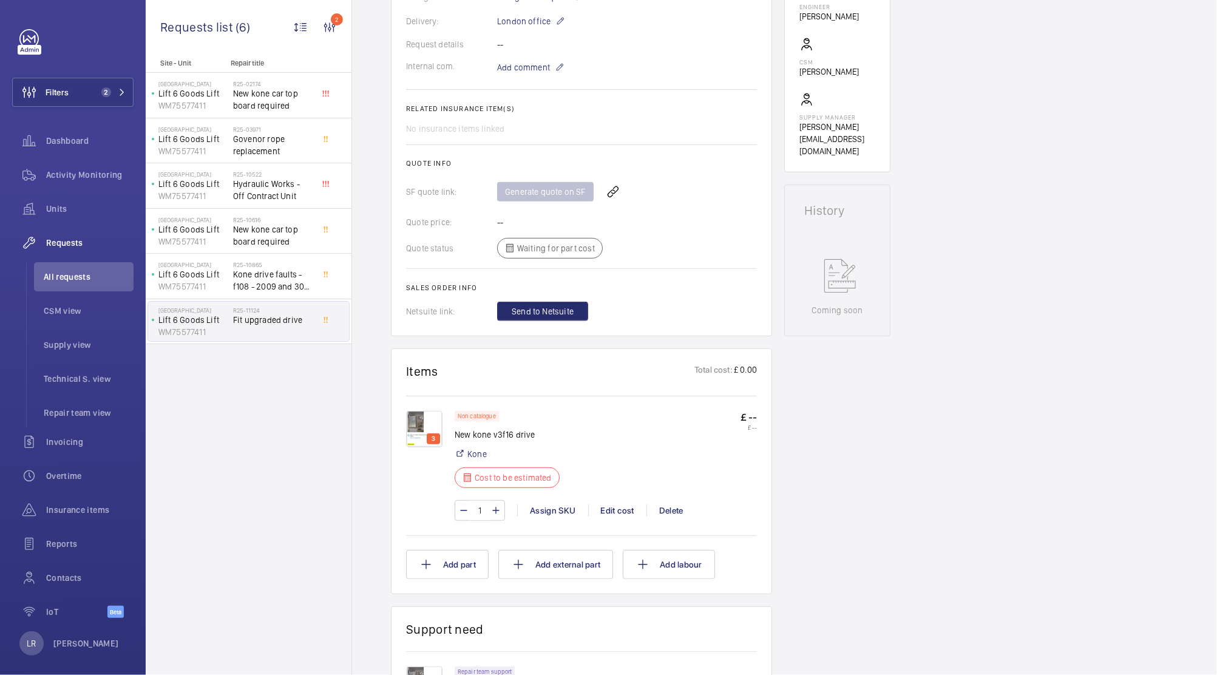
click at [423, 424] on img at bounding box center [424, 429] width 36 height 36
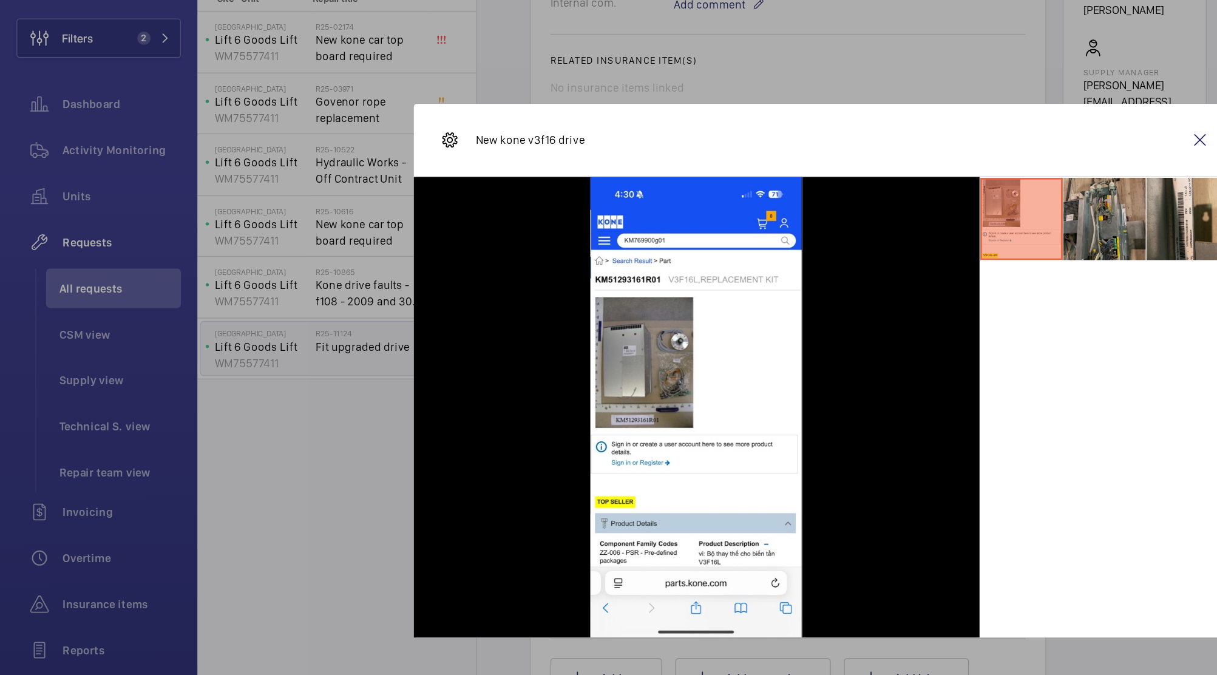
click at [820, 231] on li at bounding box center [815, 225] width 61 height 61
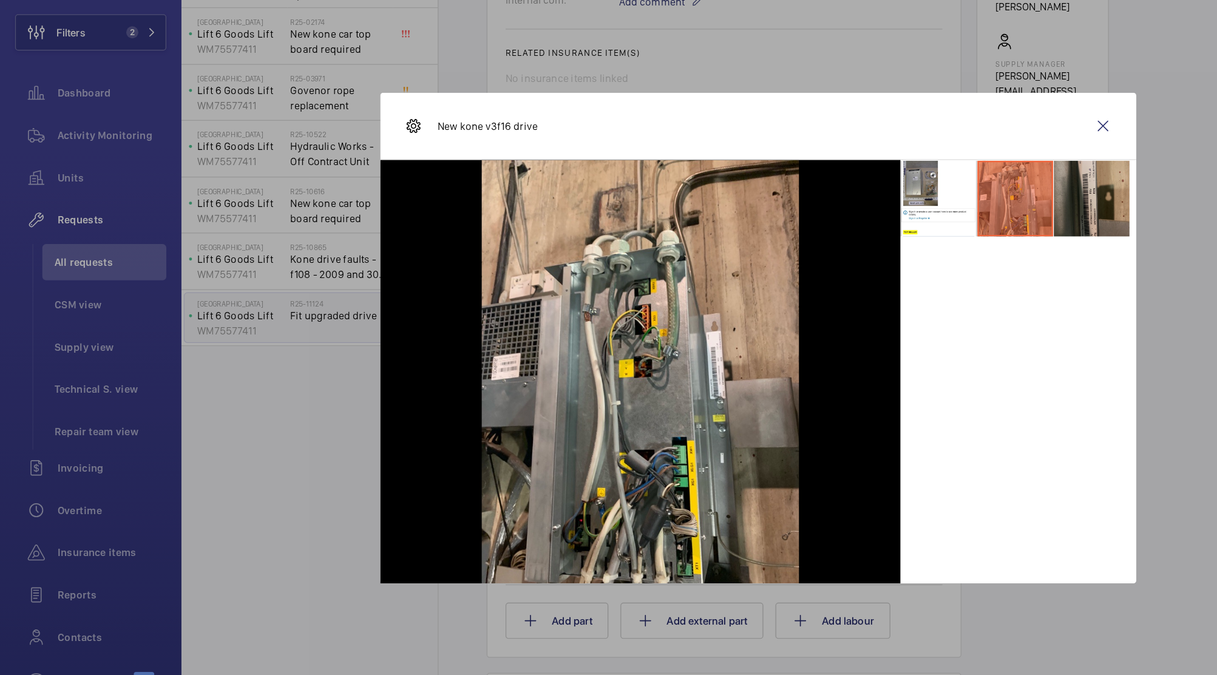
click at [881, 244] on li at bounding box center [876, 225] width 61 height 61
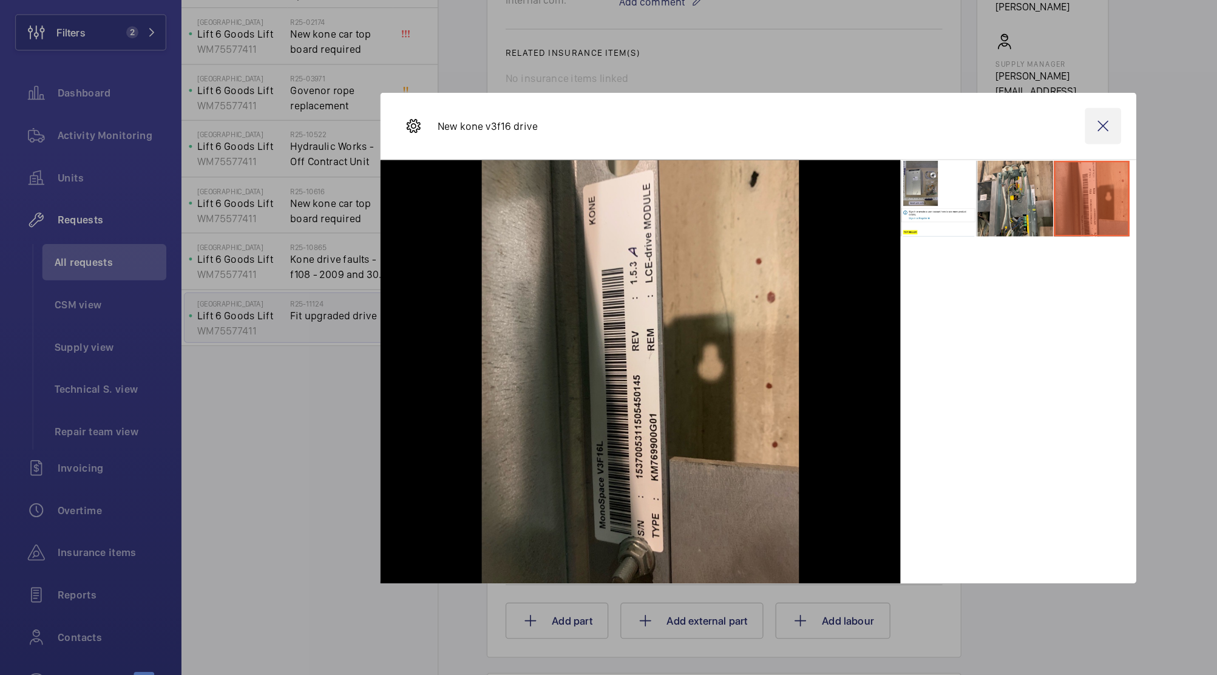
click at [884, 161] on wm-front-icon-button at bounding box center [885, 167] width 29 height 29
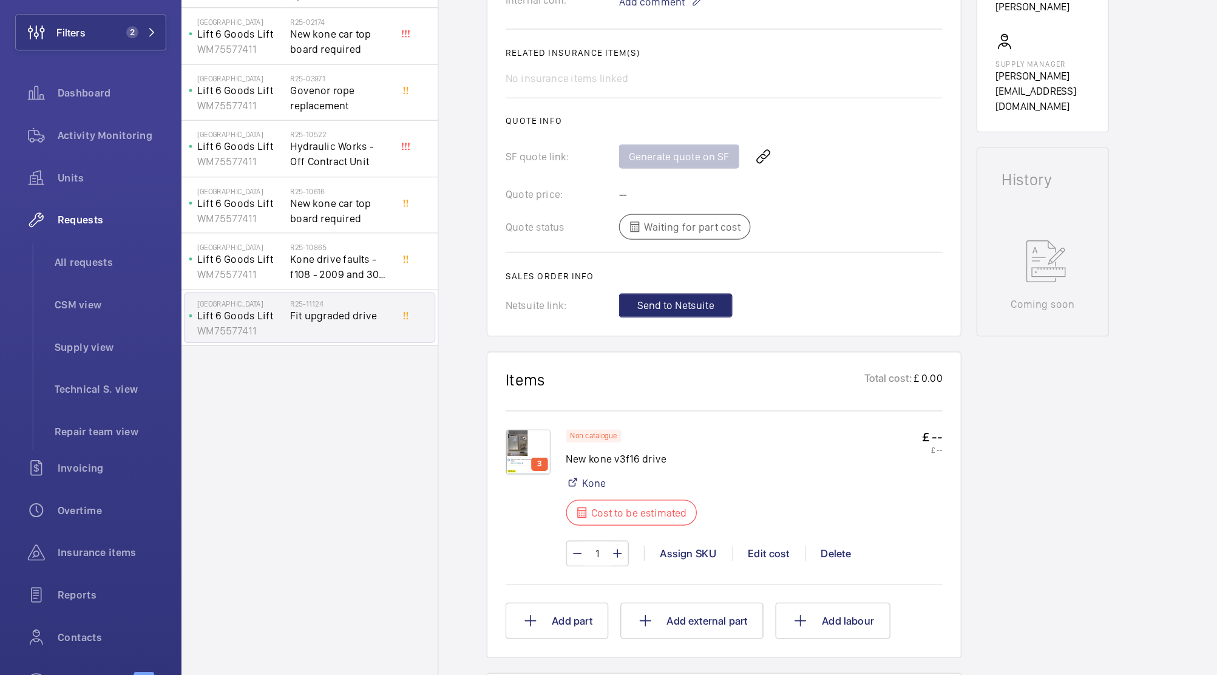
scroll to position [0, 0]
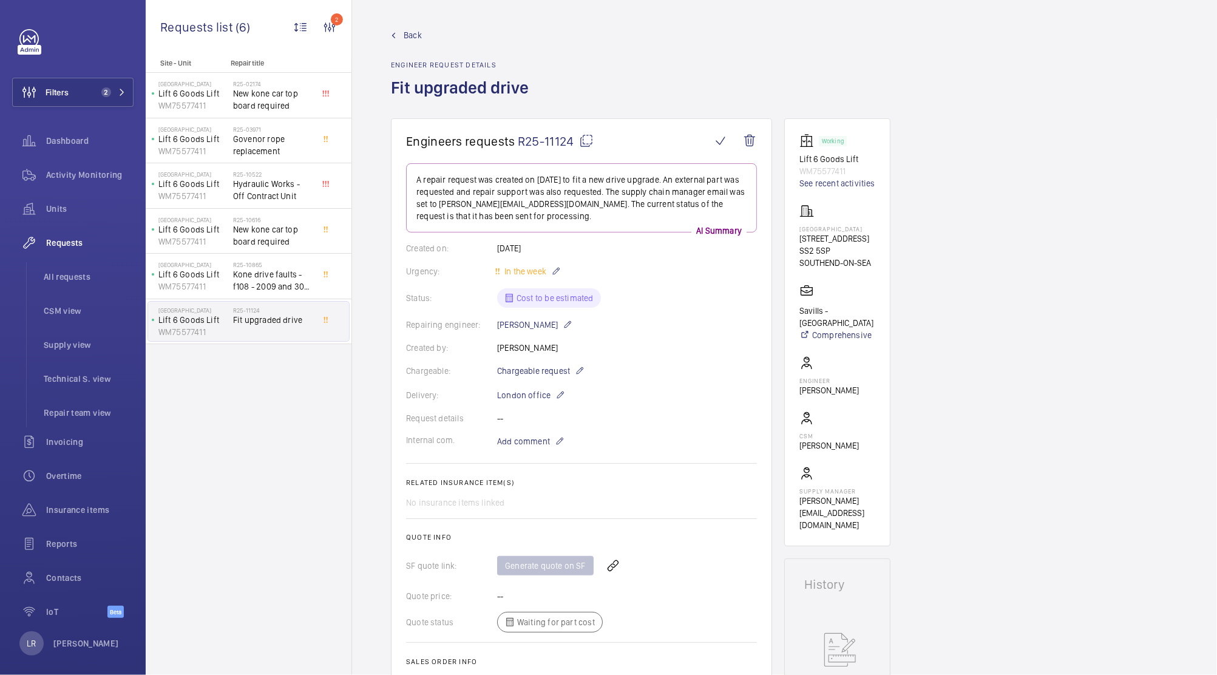
click at [589, 138] on mat-icon at bounding box center [586, 141] width 15 height 15
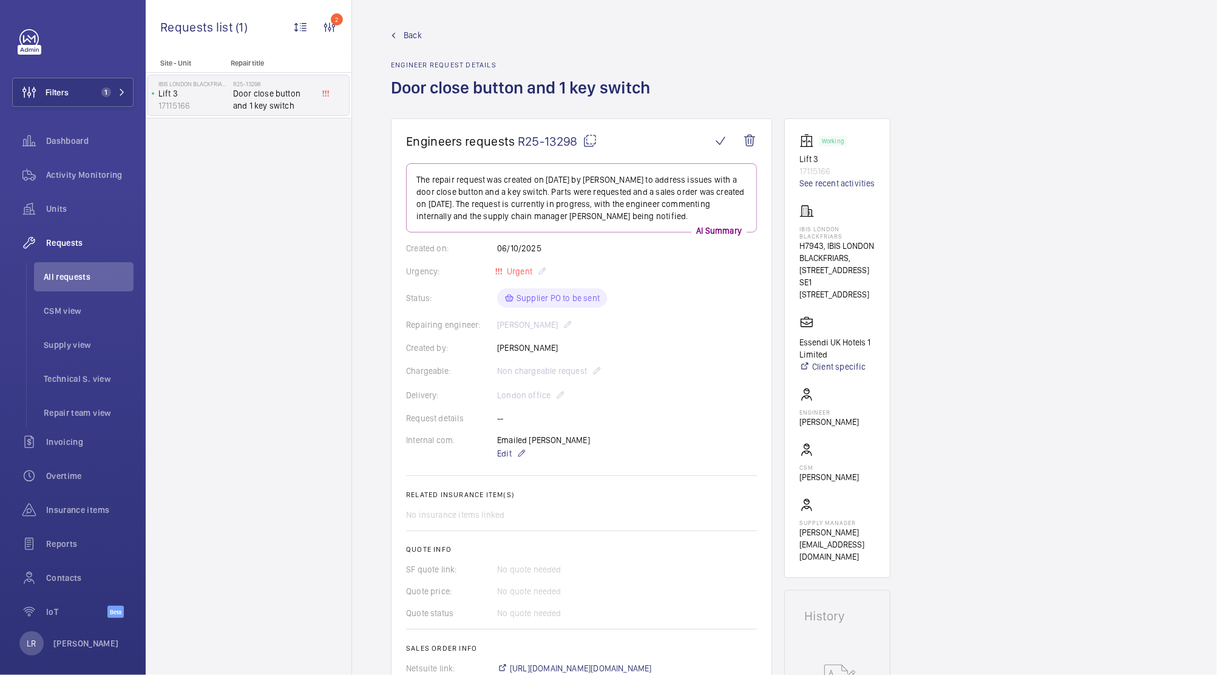
click at [405, 33] on span "Back" at bounding box center [413, 35] width 18 height 12
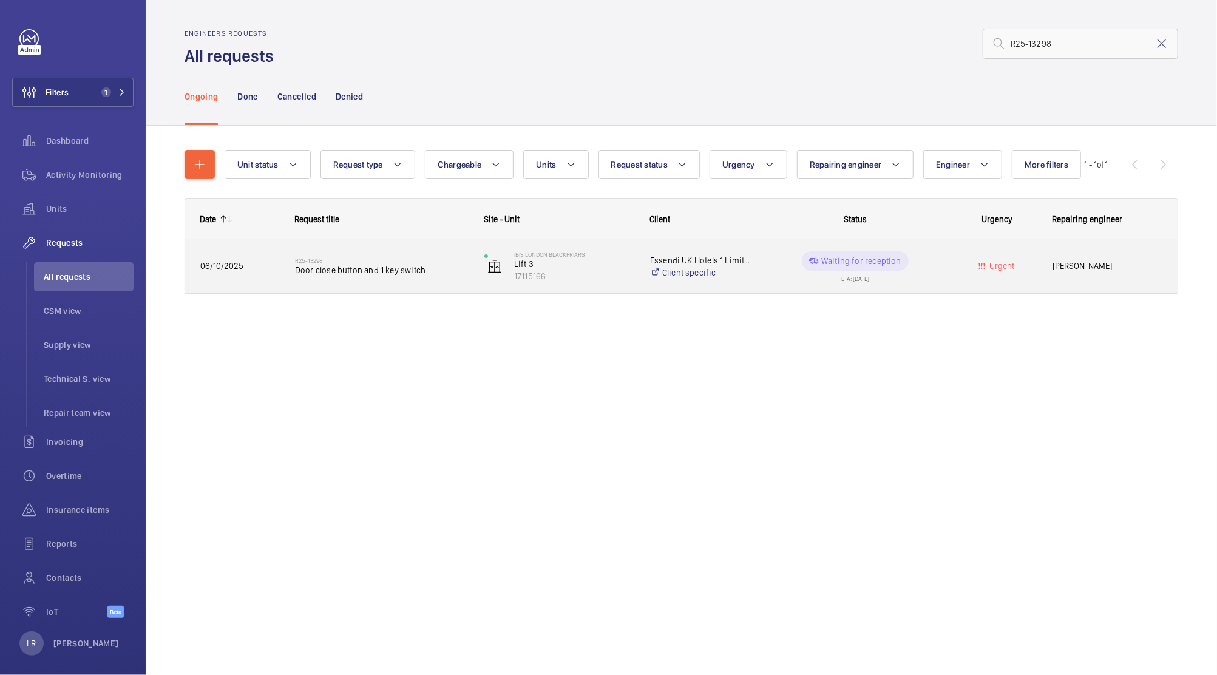
click at [424, 269] on div "R25-13298 Door close button and 1 key switch" at bounding box center [382, 266] width 174 height 35
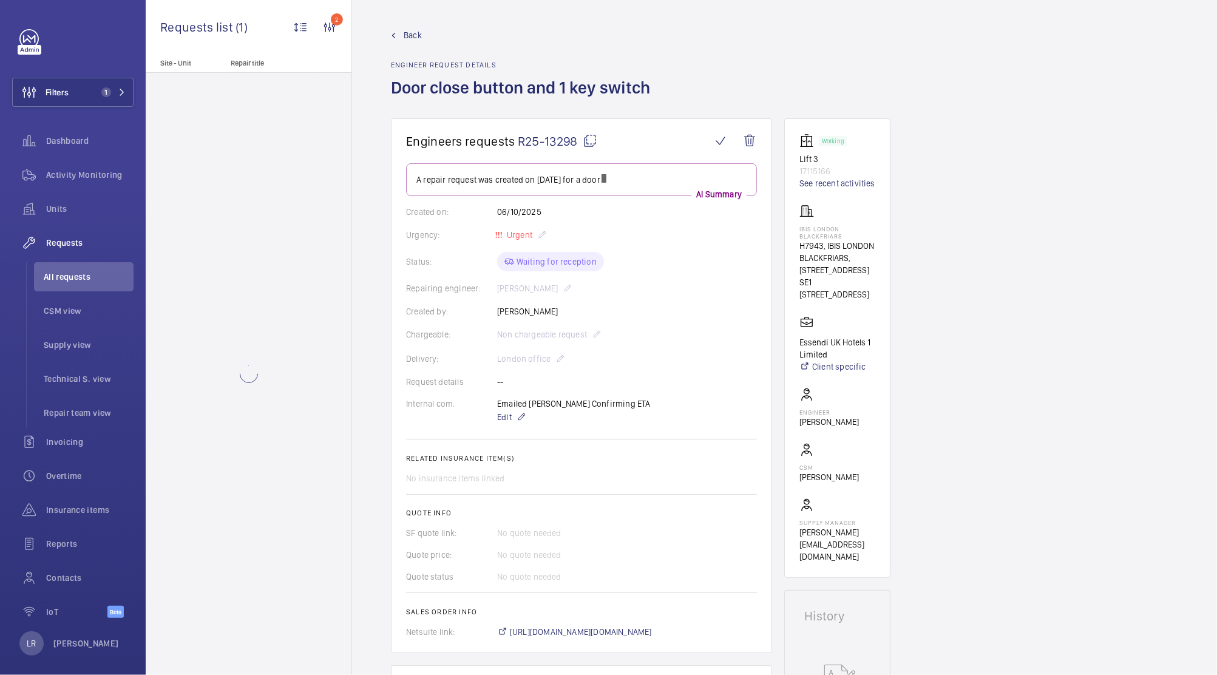
click at [408, 32] on span "Back" at bounding box center [413, 35] width 18 height 12
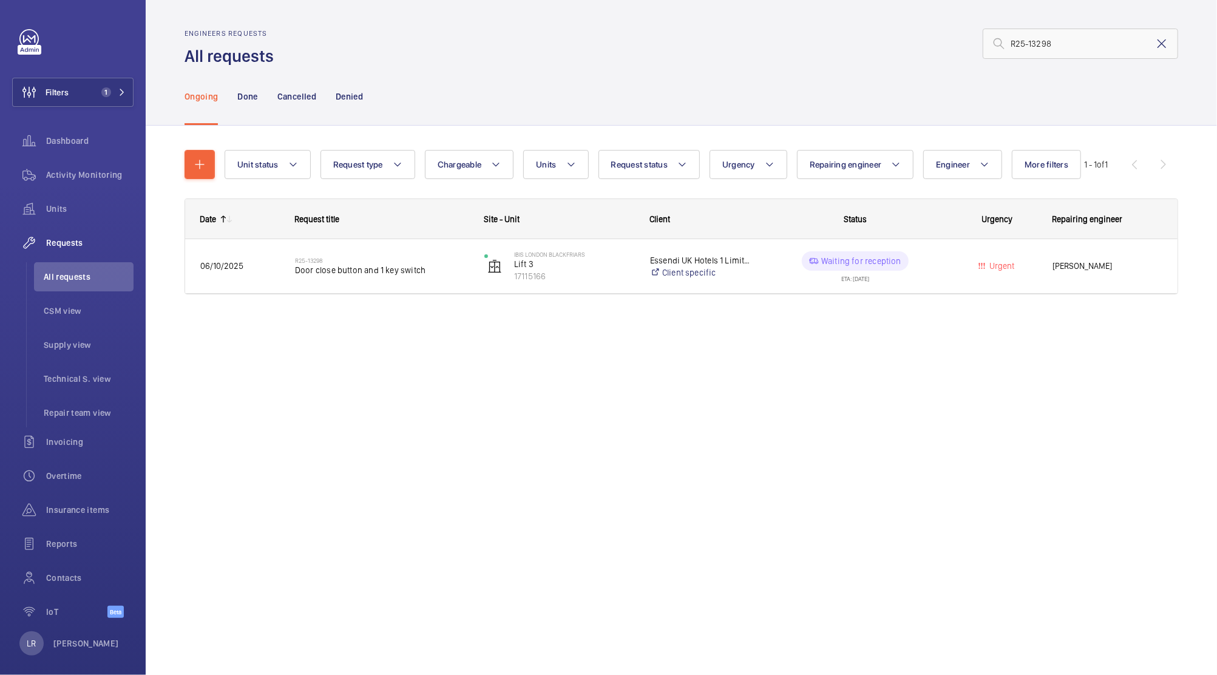
click at [1159, 46] on mat-icon at bounding box center [1161, 43] width 15 height 15
type input "R25-11124"
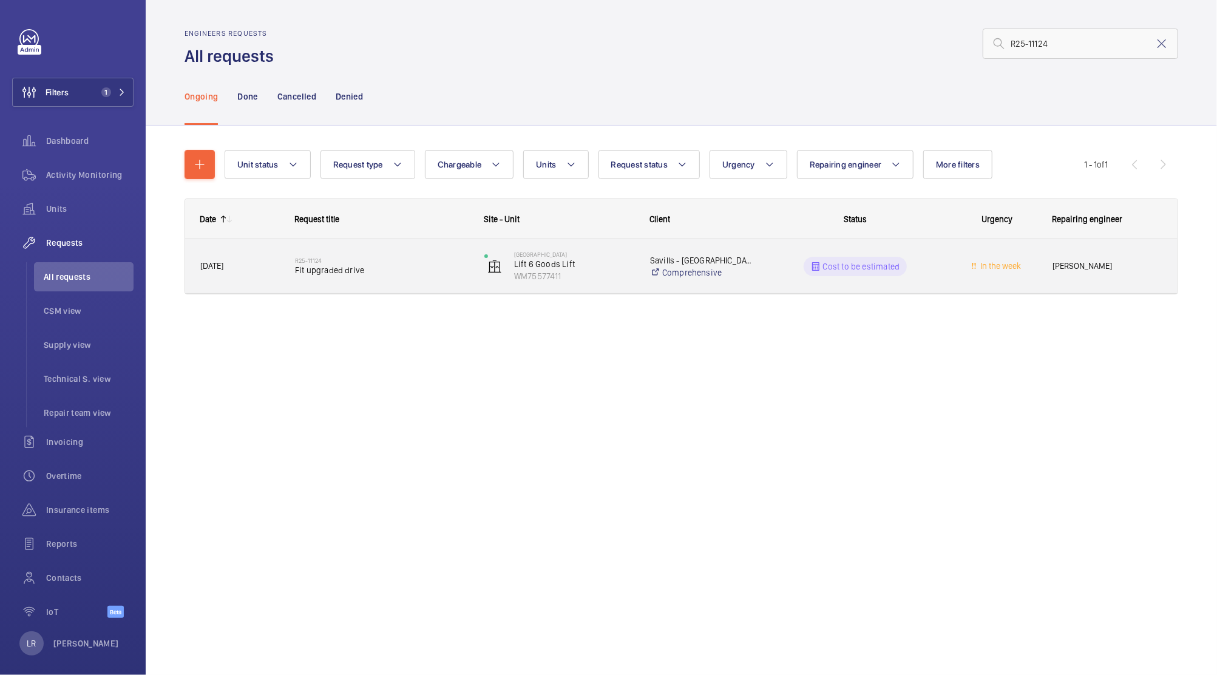
click at [382, 251] on div "R25-[STREET_ADDRESS]" at bounding box center [382, 266] width 174 height 35
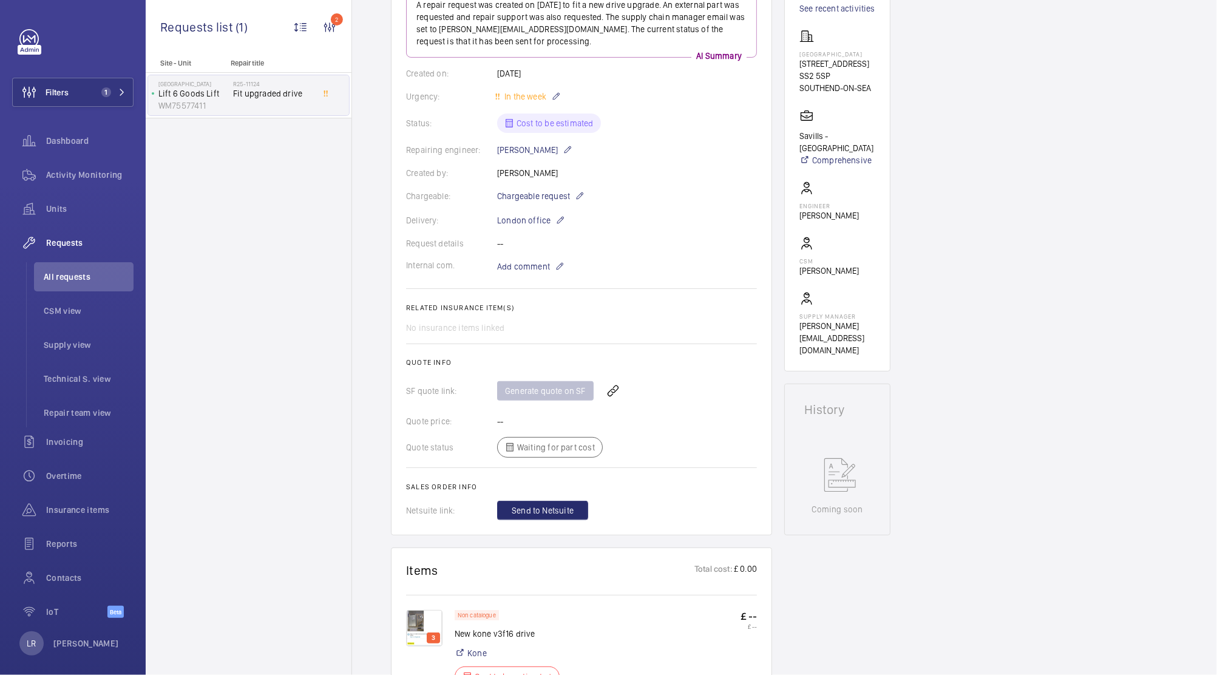
scroll to position [324, 0]
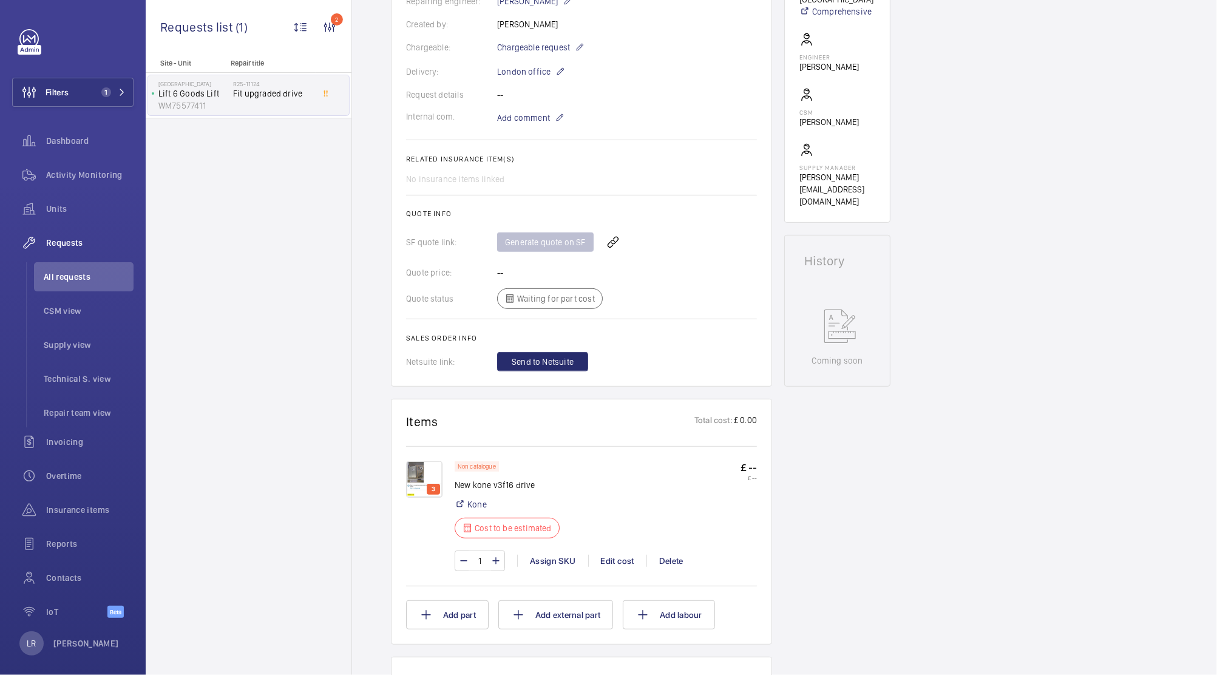
click at [543, 435] on wm-front-card-header "Items Total cost: £ 0.00" at bounding box center [581, 429] width 351 height 30
